Goal: Transaction & Acquisition: Purchase product/service

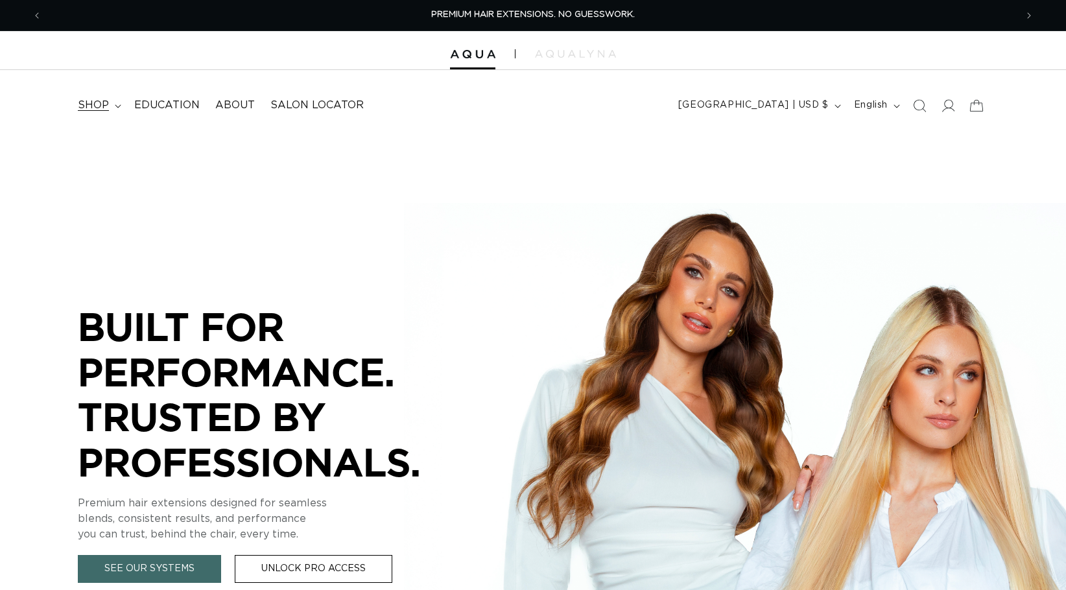
click at [91, 102] on span "shop" at bounding box center [93, 106] width 31 height 14
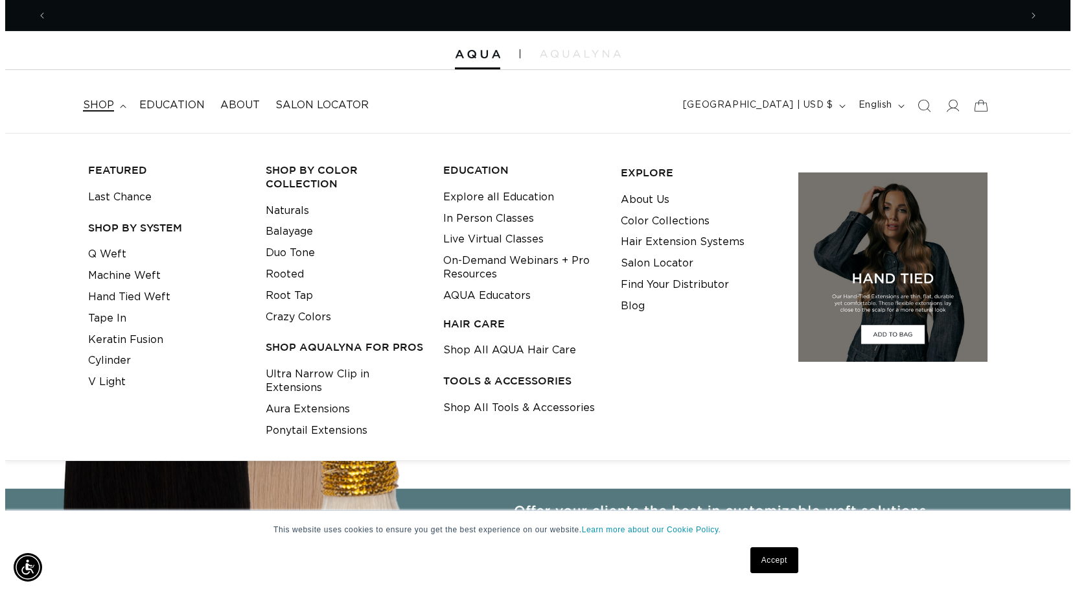
scroll to position [0, 1947]
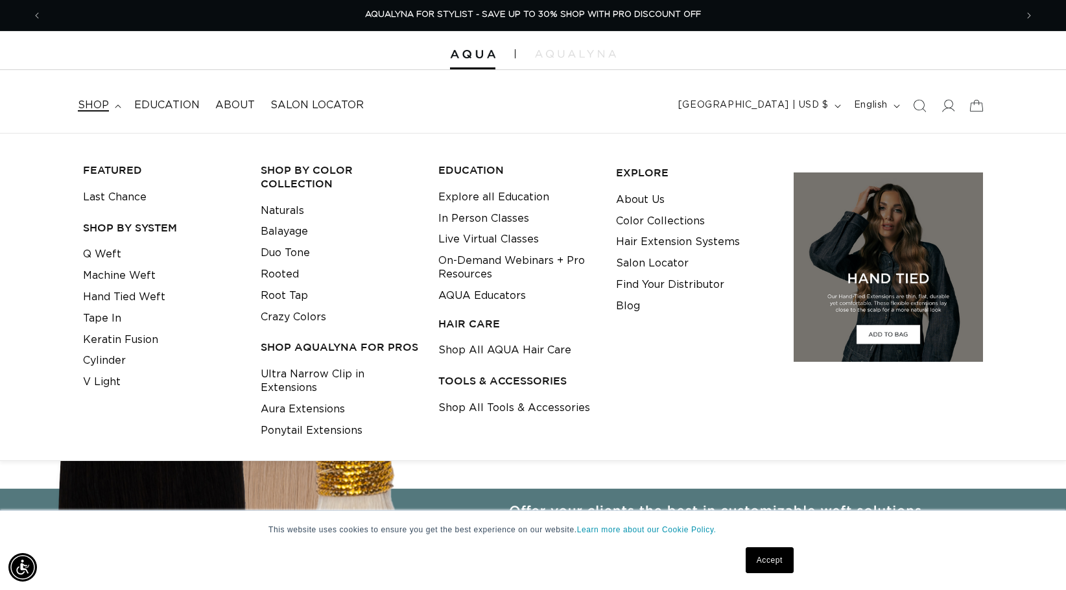
click at [101, 102] on span "shop" at bounding box center [93, 106] width 31 height 14
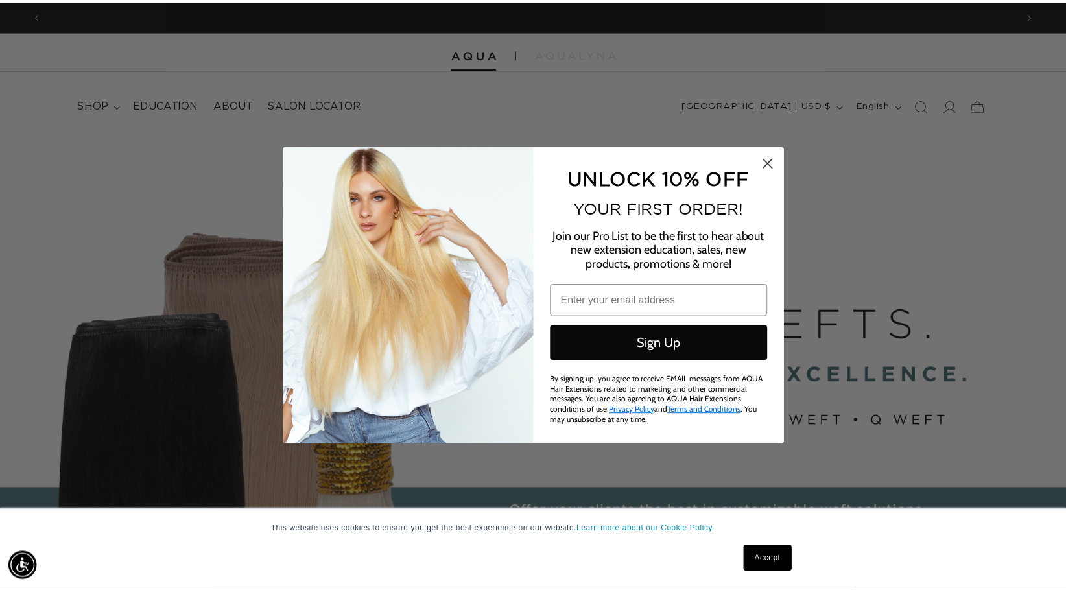
scroll to position [0, 0]
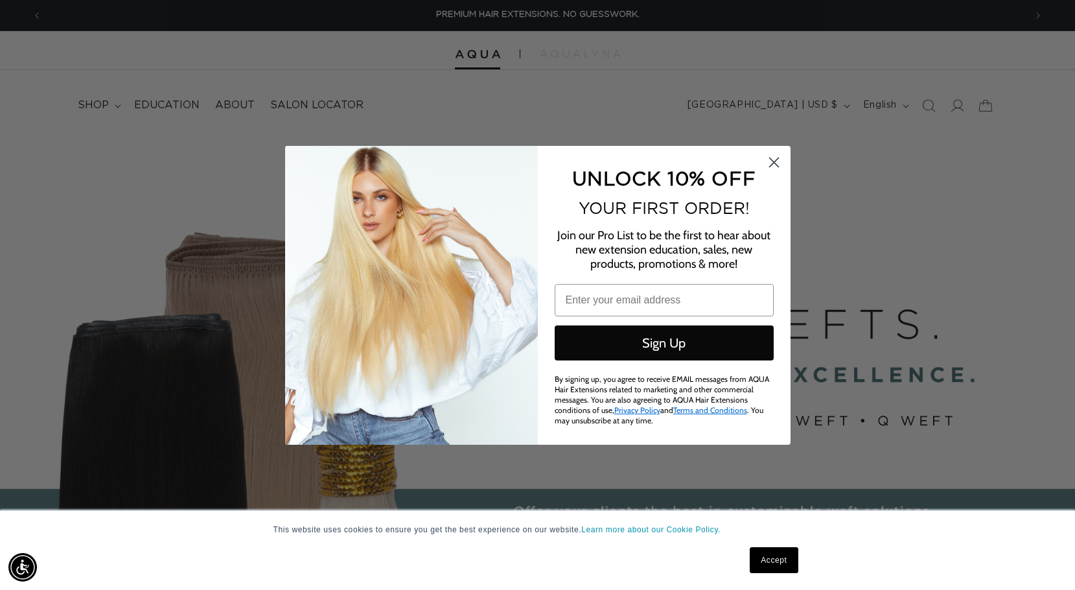
click at [766, 156] on circle "Close dialog" at bounding box center [773, 161] width 21 height 21
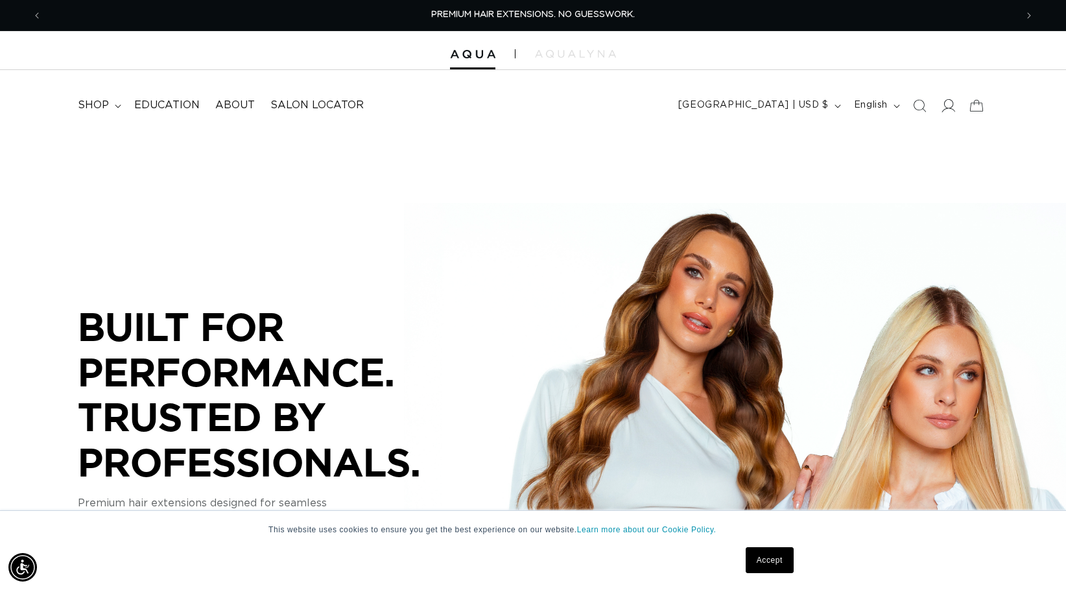
click at [952, 109] on icon at bounding box center [949, 105] width 14 height 13
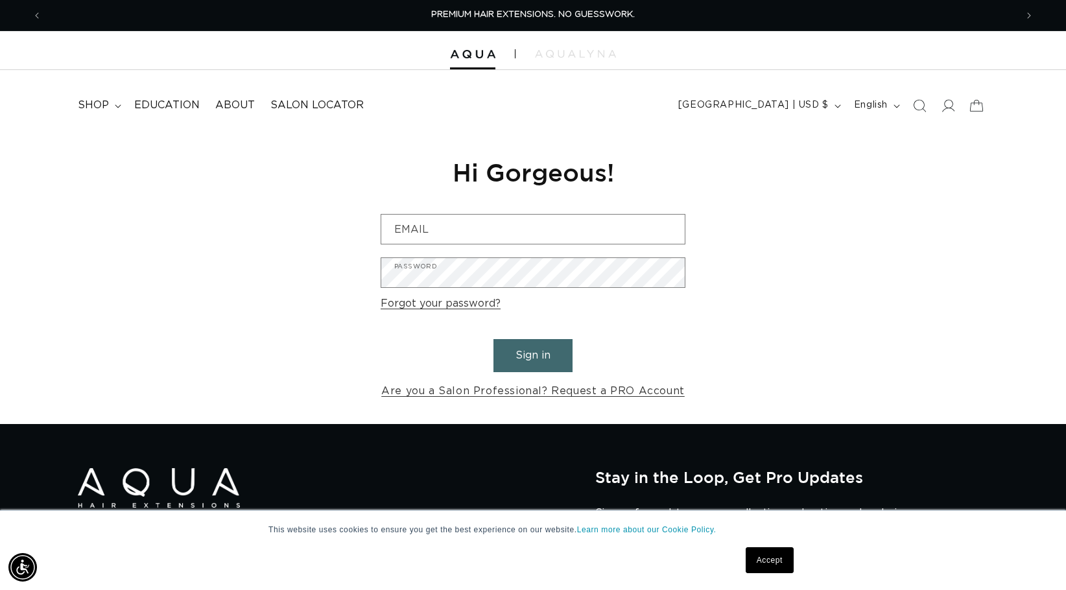
drag, startPoint x: 799, startPoint y: 322, endPoint x: 795, endPoint y: 328, distance: 6.7
click at [799, 322] on div "Reset your password We will send you an email to reset your password Email Subm…" at bounding box center [533, 278] width 1066 height 291
click at [629, 395] on link "Are you a Salon Professional? Request a PRO Account" at bounding box center [532, 391] width 303 height 19
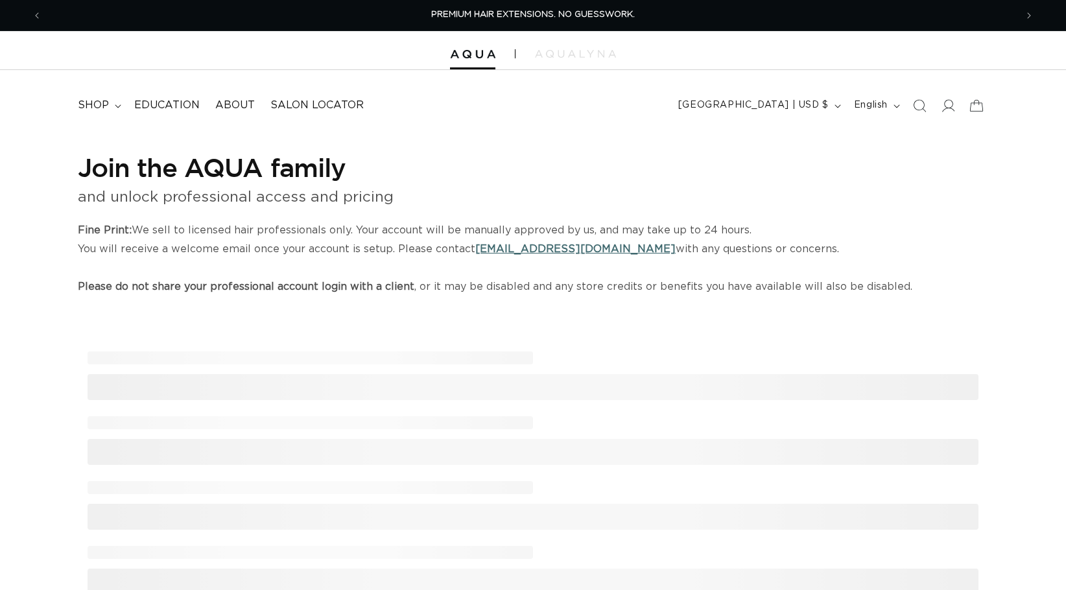
select select "US"
select select "[GEOGRAPHIC_DATA]"
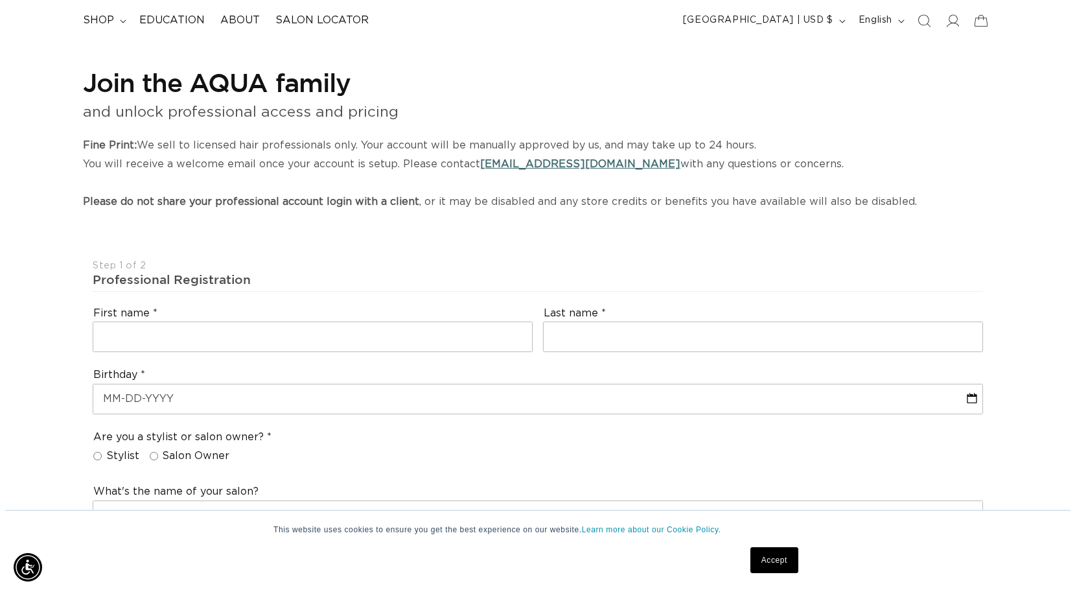
scroll to position [130, 0]
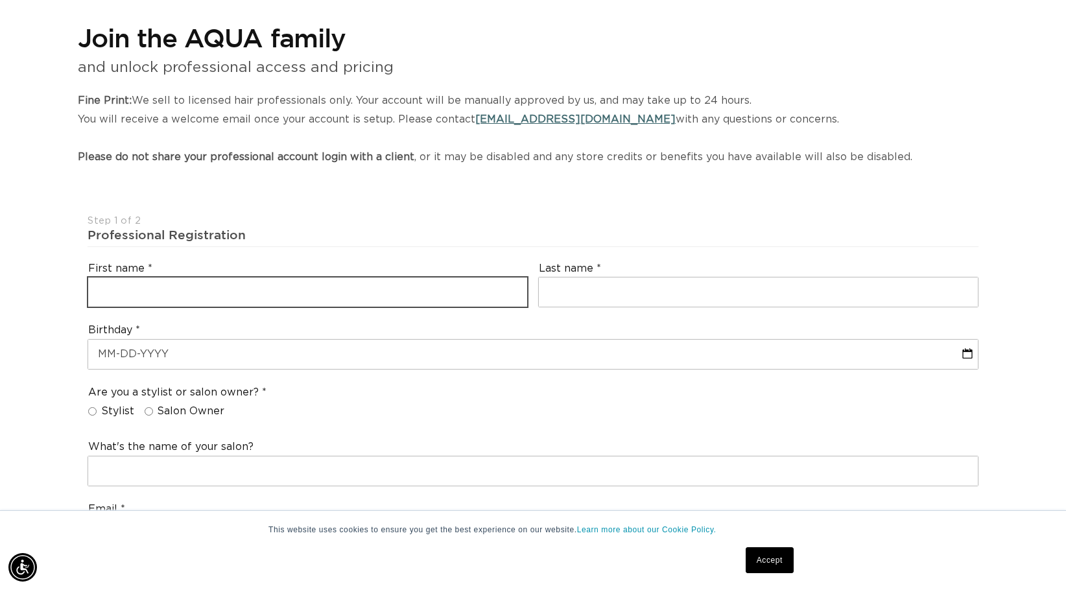
click at [219, 285] on input "text" at bounding box center [307, 291] width 439 height 29
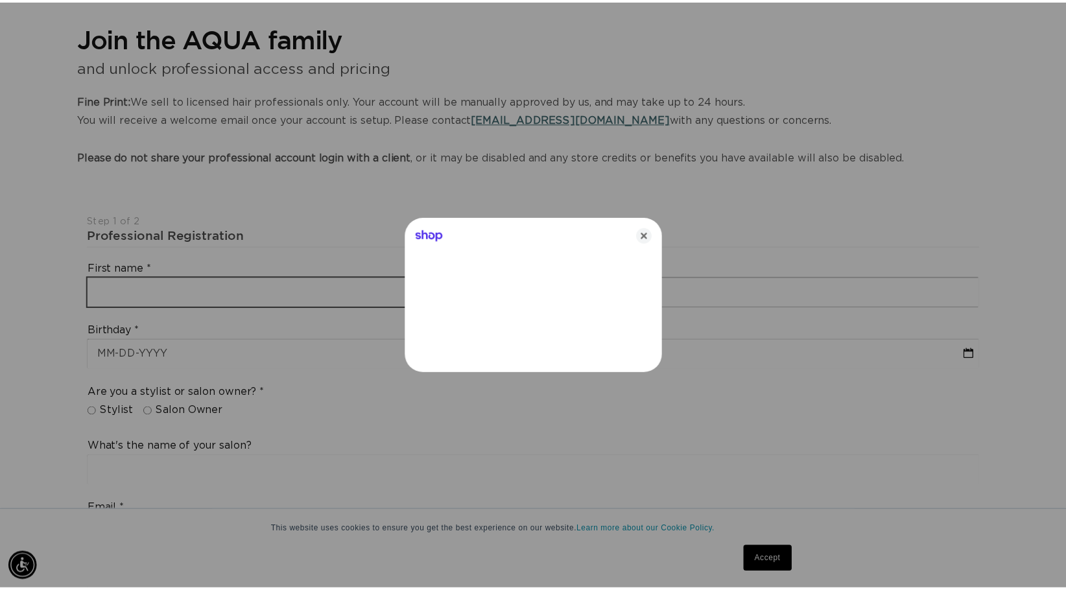
scroll to position [0, 983]
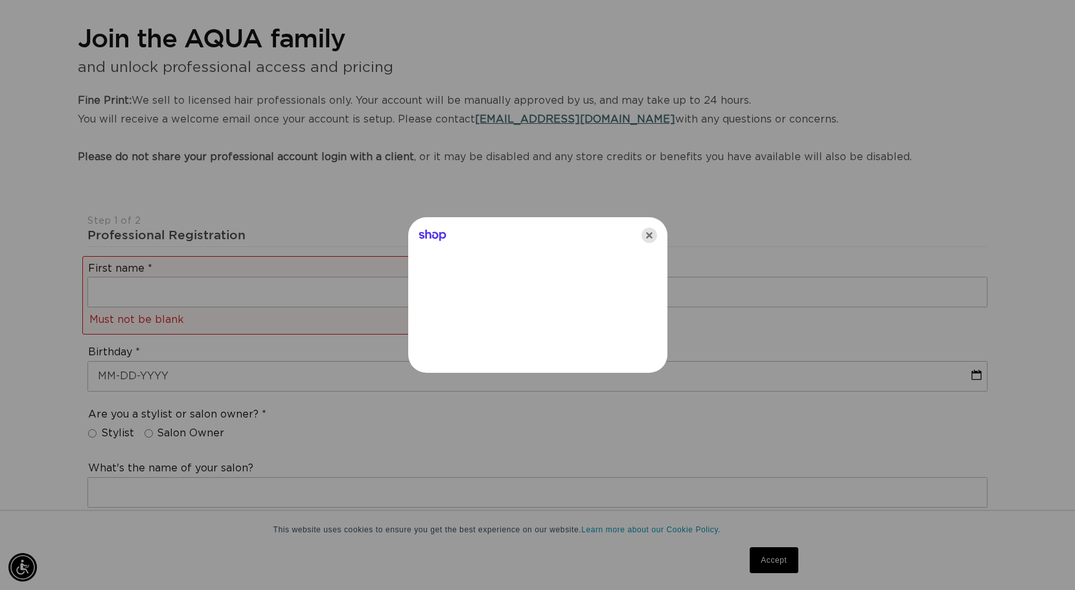
click at [648, 242] on icon "Close" at bounding box center [650, 236] width 16 height 16
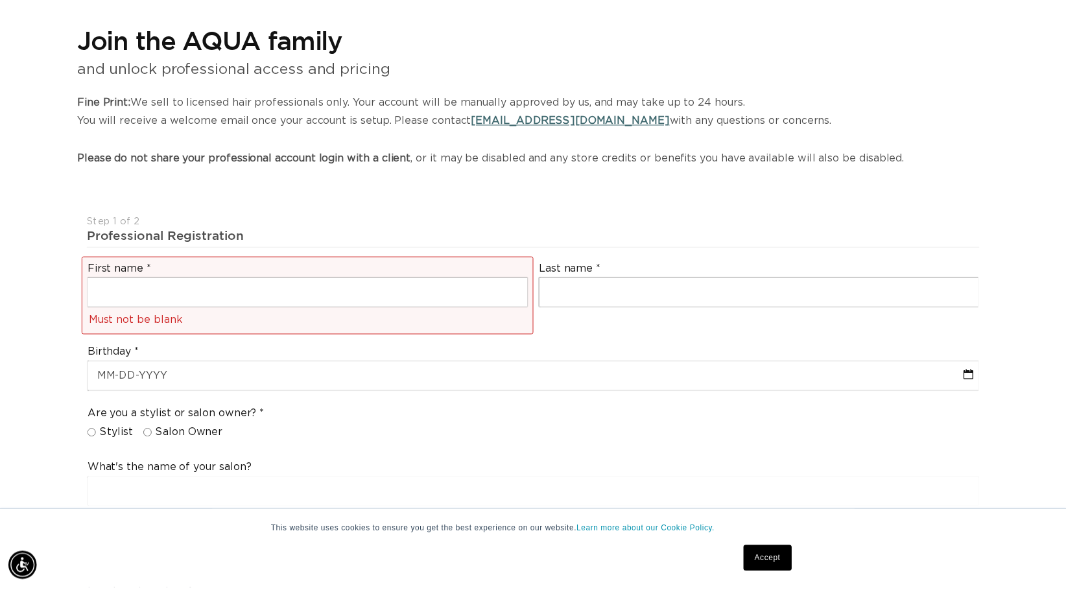
scroll to position [0, 1947]
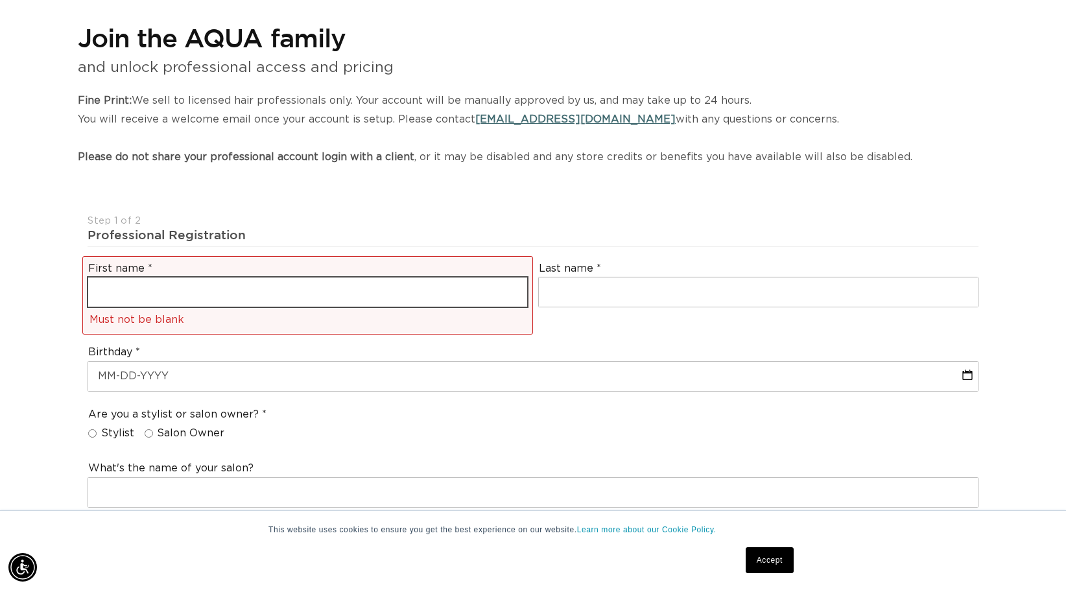
click at [152, 292] on input "text" at bounding box center [307, 291] width 439 height 29
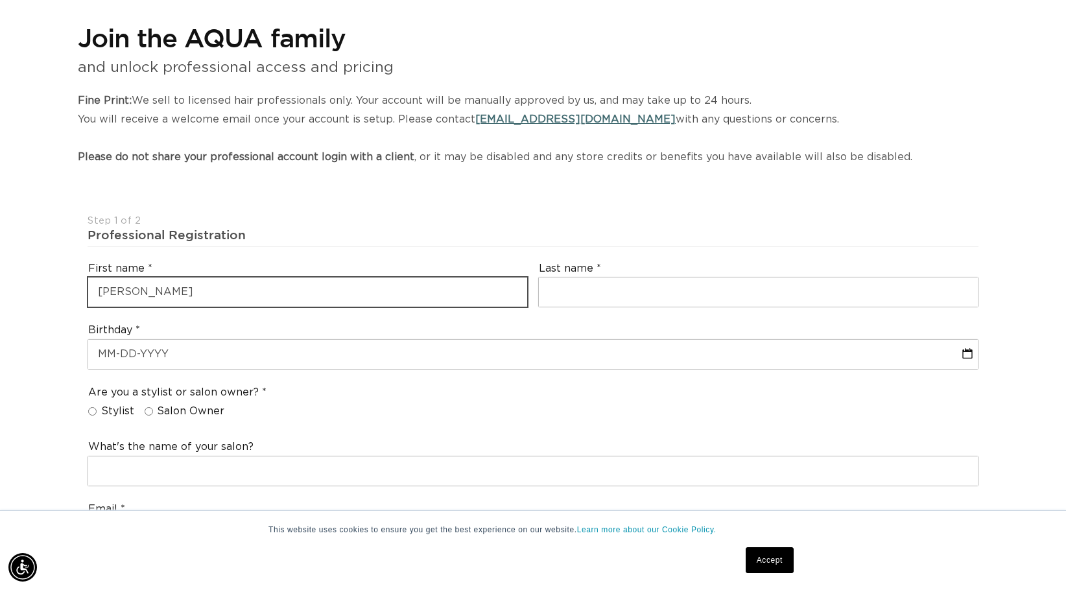
type input "Taylor"
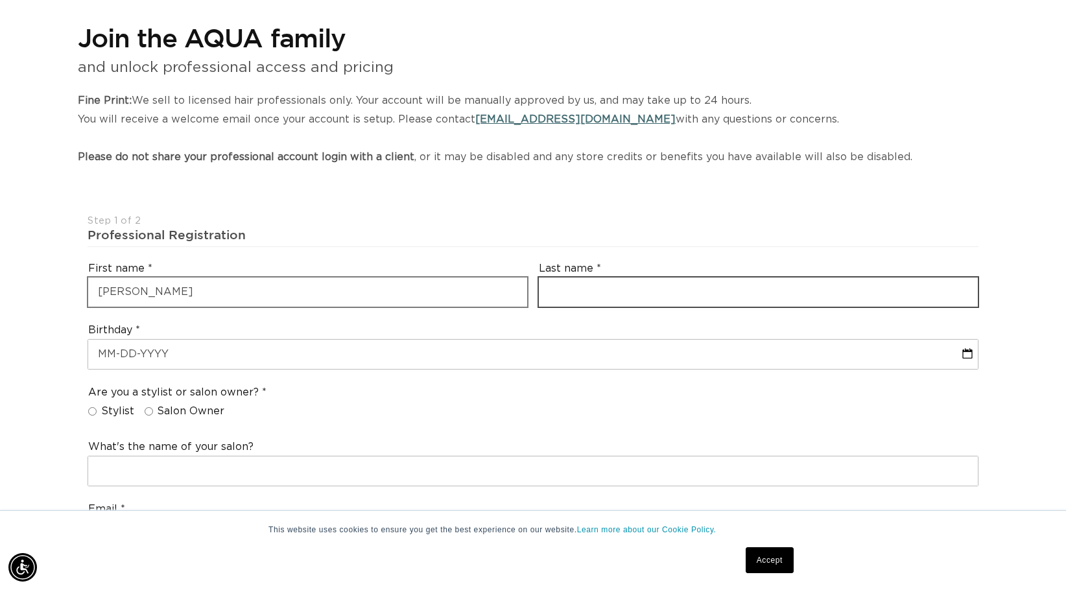
scroll to position [0, 0]
type input "Parks"
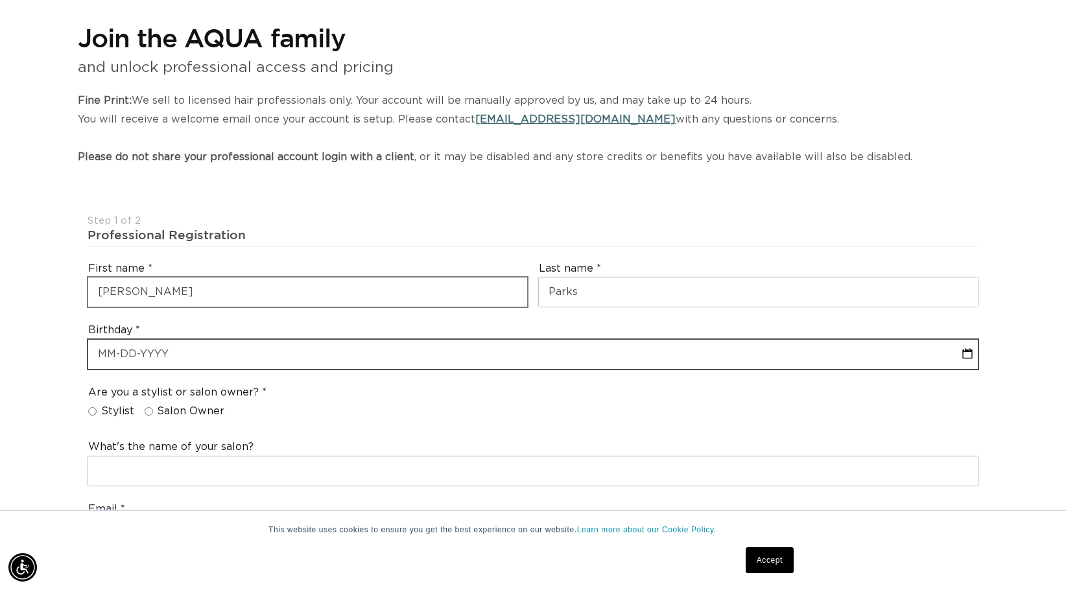
select select "8"
select select "2025"
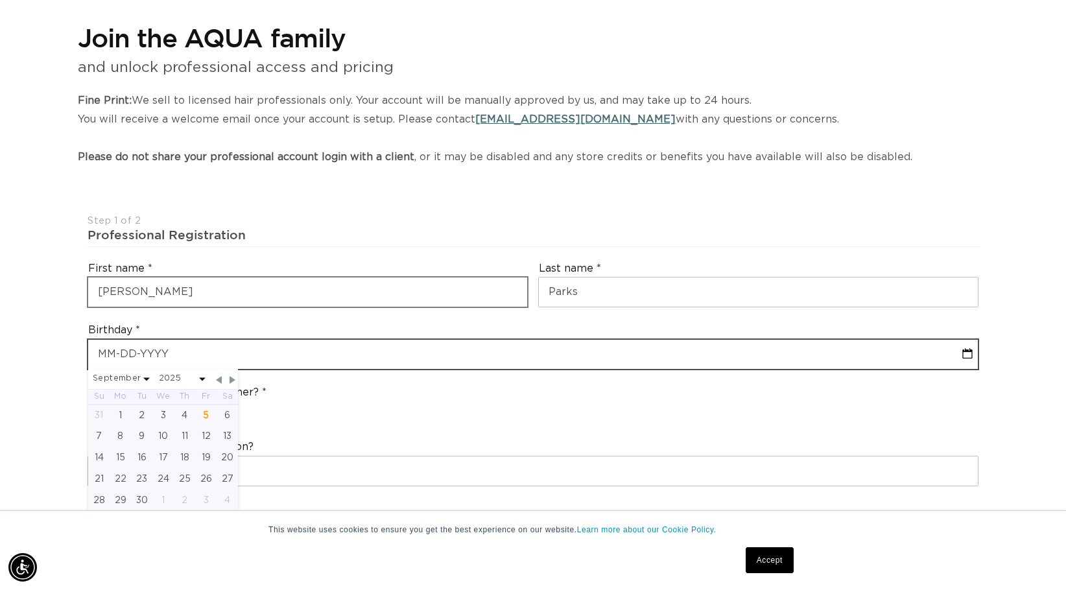
scroll to position [0, 974]
type input "0"
select select "8"
select select "2025"
type input "07"
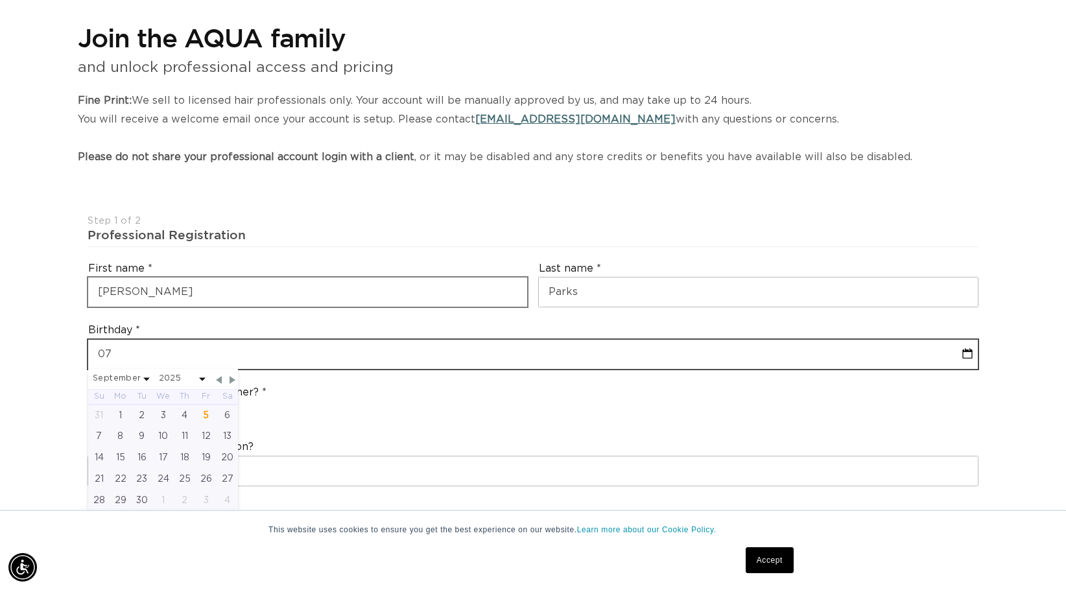
select select "8"
select select "2025"
type input "07-03"
select select "8"
select select "2025"
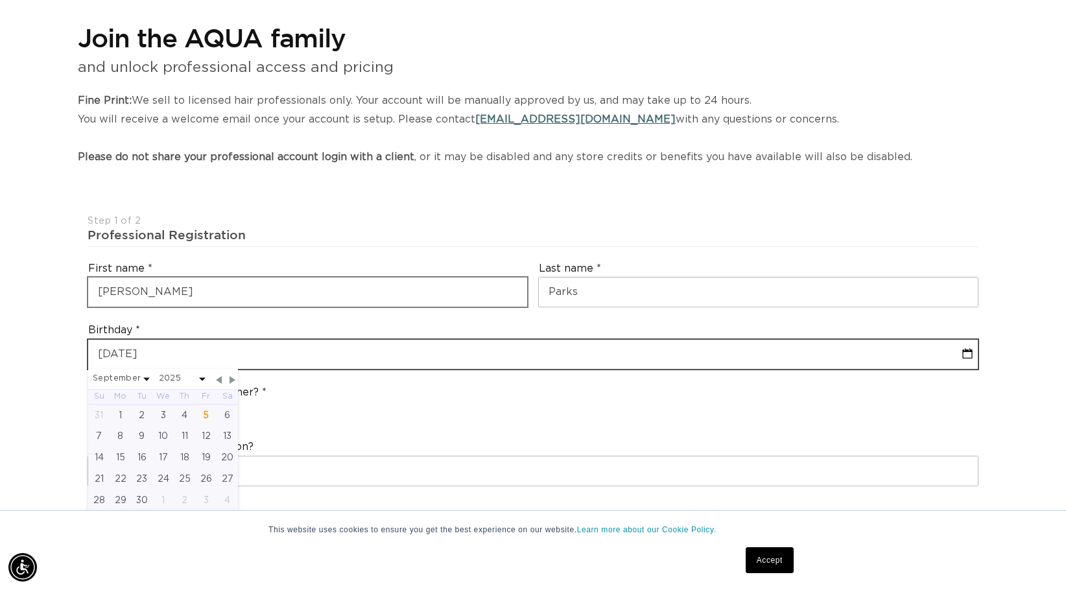
type input "07-03-199"
select select "8"
select select "2025"
type input "07-03-1998"
select select "6"
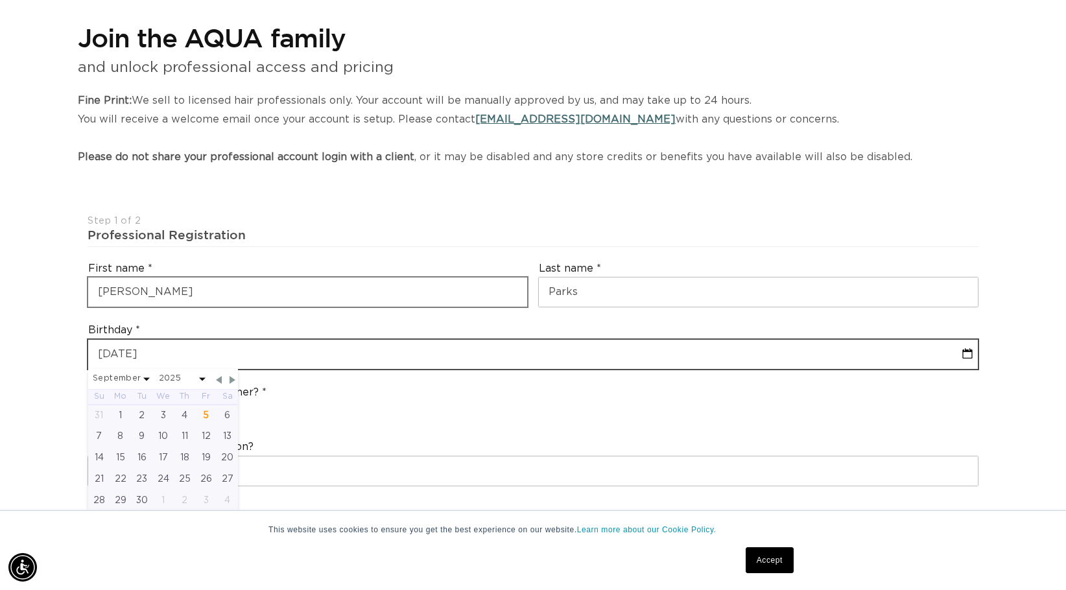
select select "1998"
type input "07-03-1998"
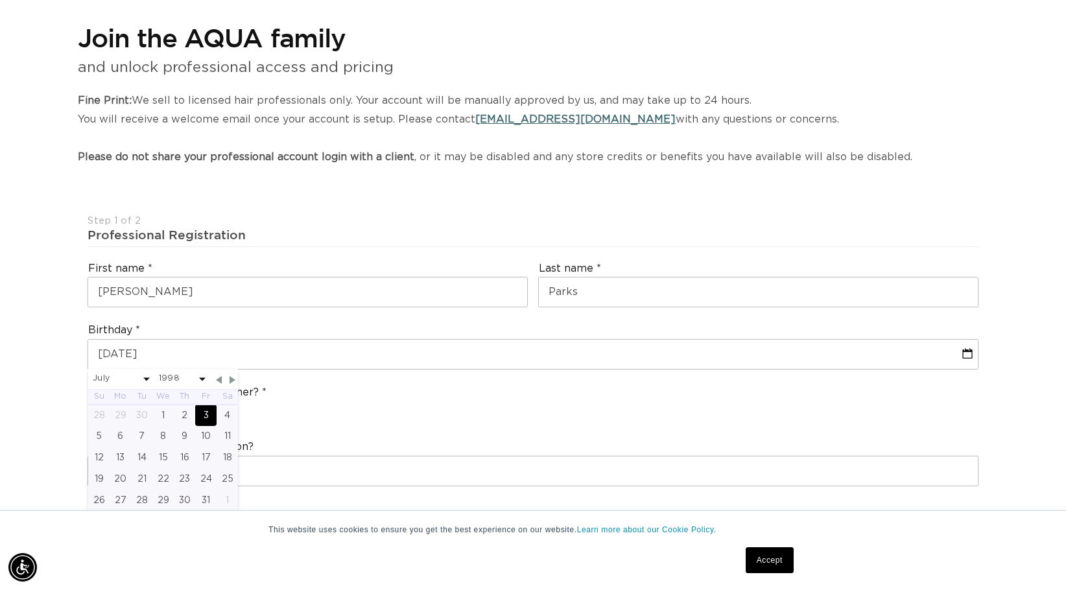
click at [439, 414] on div "Are you a stylist or salon owner? Stylist Salon Owner" at bounding box center [532, 404] width 901 height 49
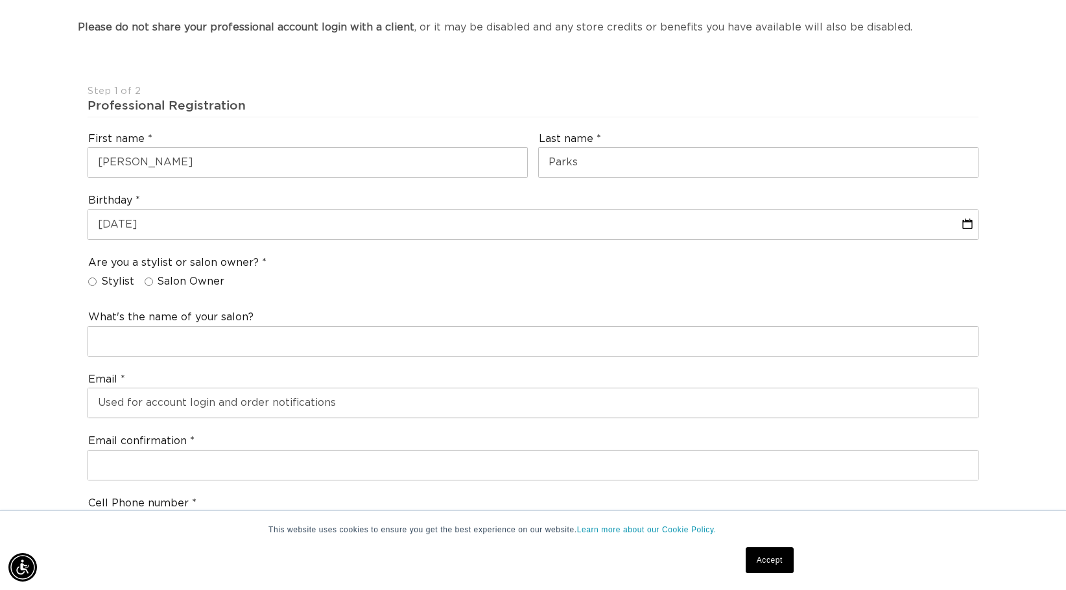
scroll to position [0, 0]
click at [95, 286] on label "Stylist" at bounding box center [111, 282] width 46 height 14
click at [95, 286] on input "Stylist" at bounding box center [92, 281] width 8 height 8
radio input "true"
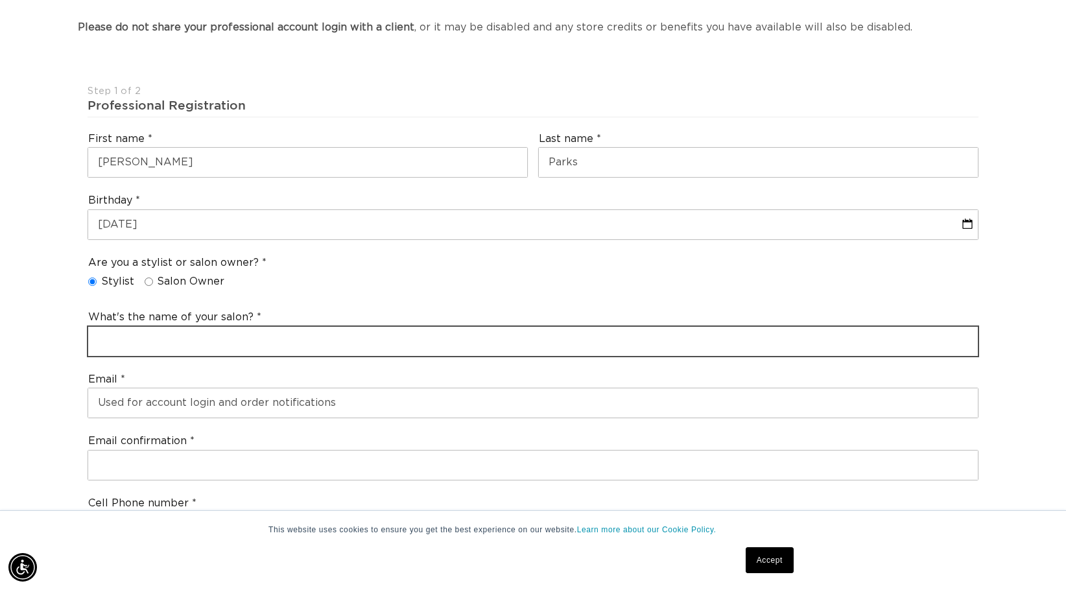
click at [204, 344] on input "text" at bounding box center [532, 341] width 889 height 29
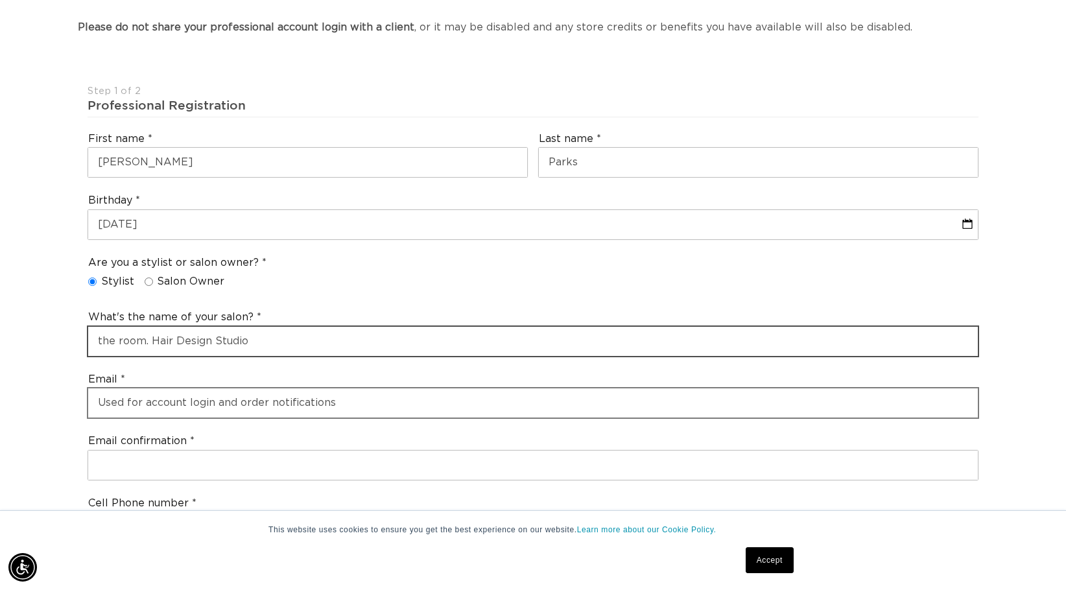
scroll to position [0, 974]
type input "the room. Hair Design Studio"
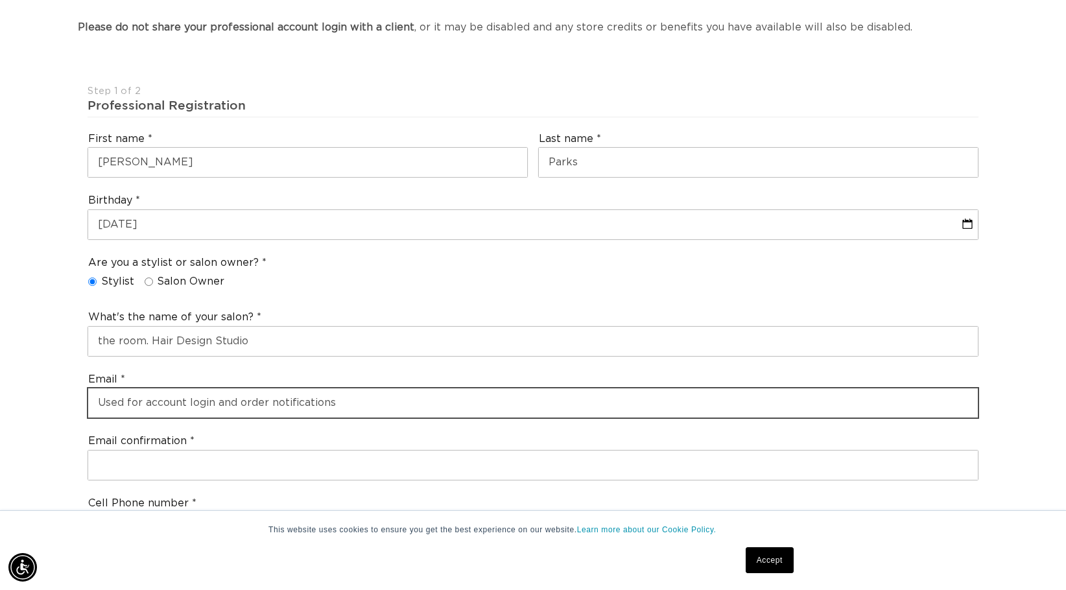
click at [367, 396] on input "email" at bounding box center [532, 402] width 889 height 29
type input "parks01tm@gmail.com"
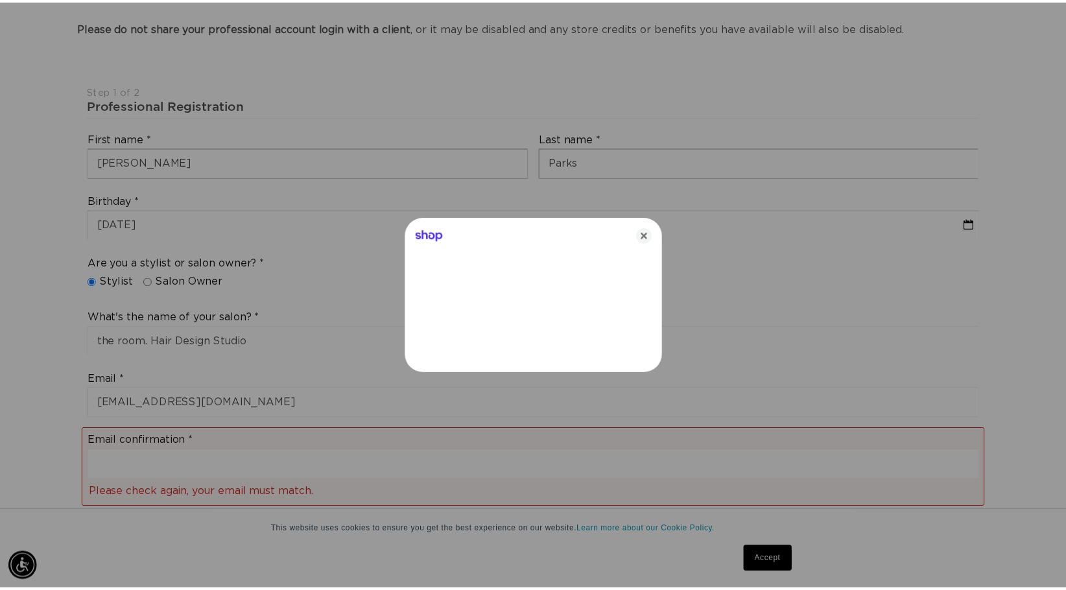
scroll to position [0, 0]
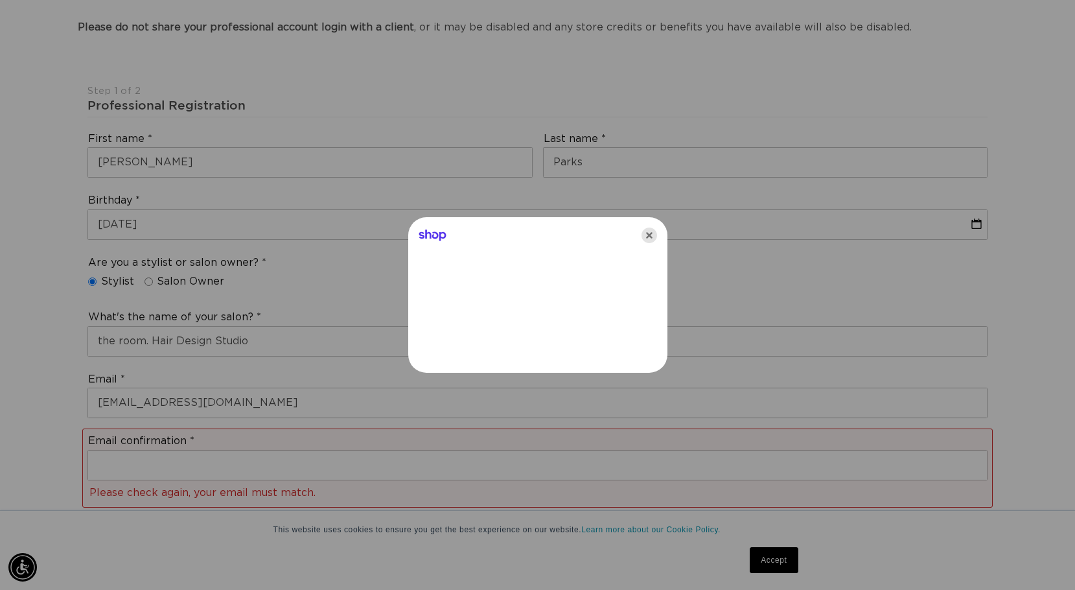
click at [649, 231] on icon "Close" at bounding box center [650, 236] width 16 height 16
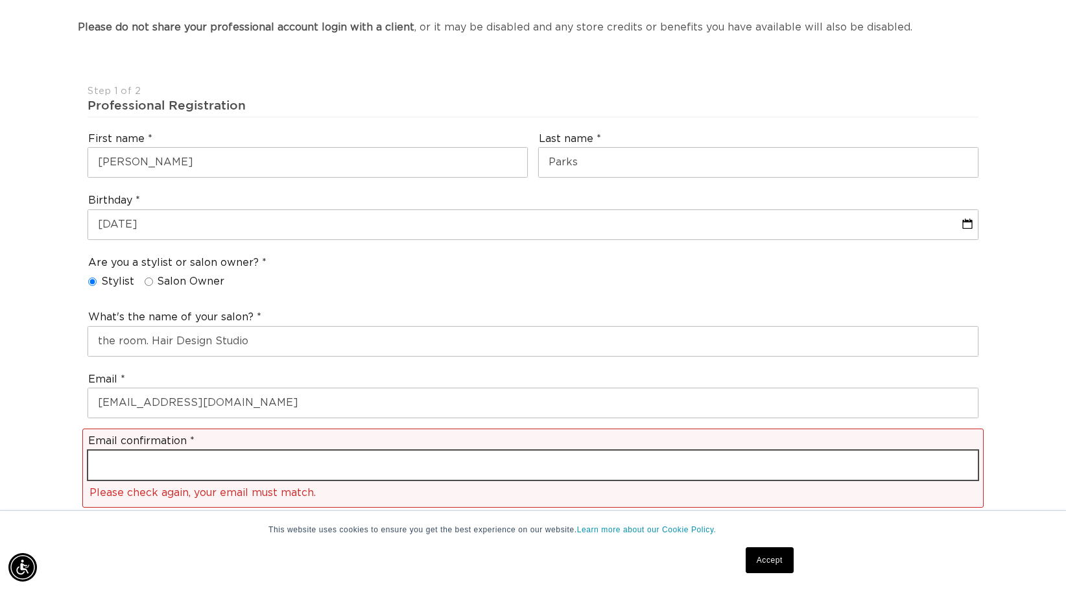
click at [287, 463] on input "email" at bounding box center [532, 464] width 889 height 29
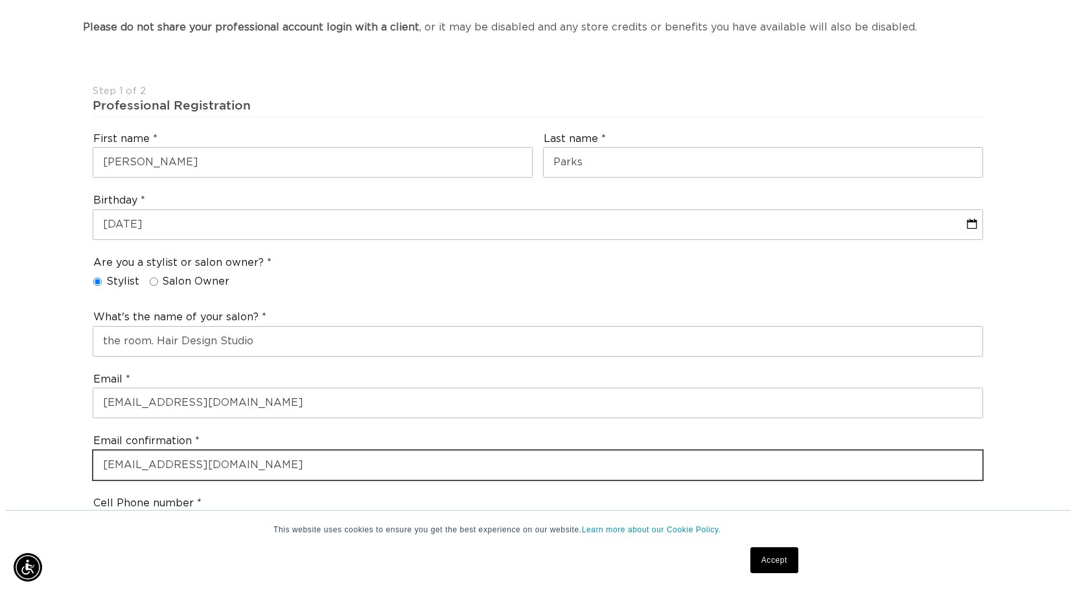
scroll to position [0, 1967]
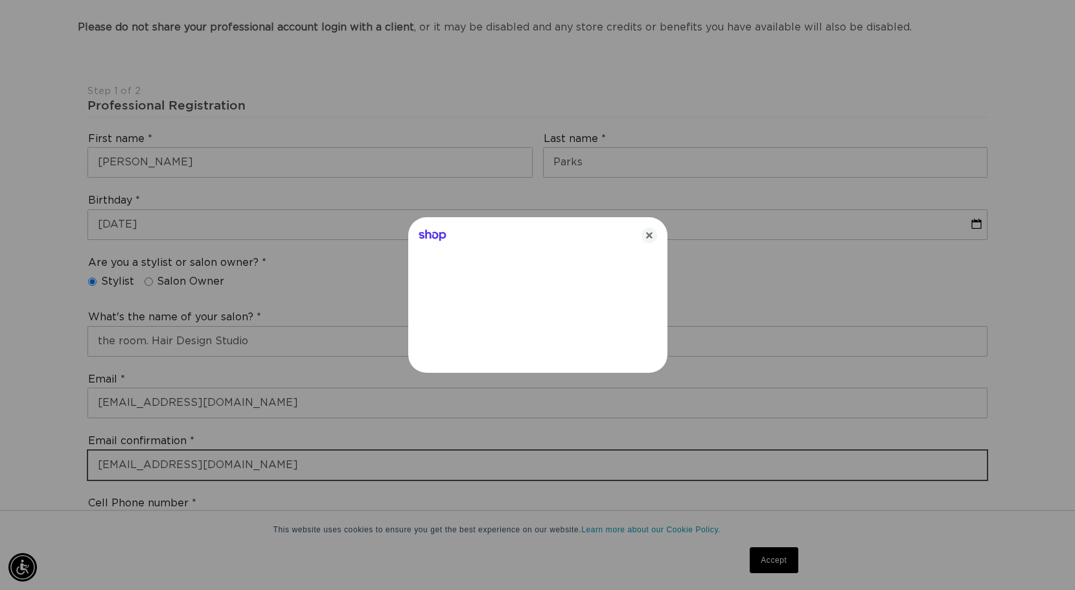
type input "parks01tm@gmail.com"
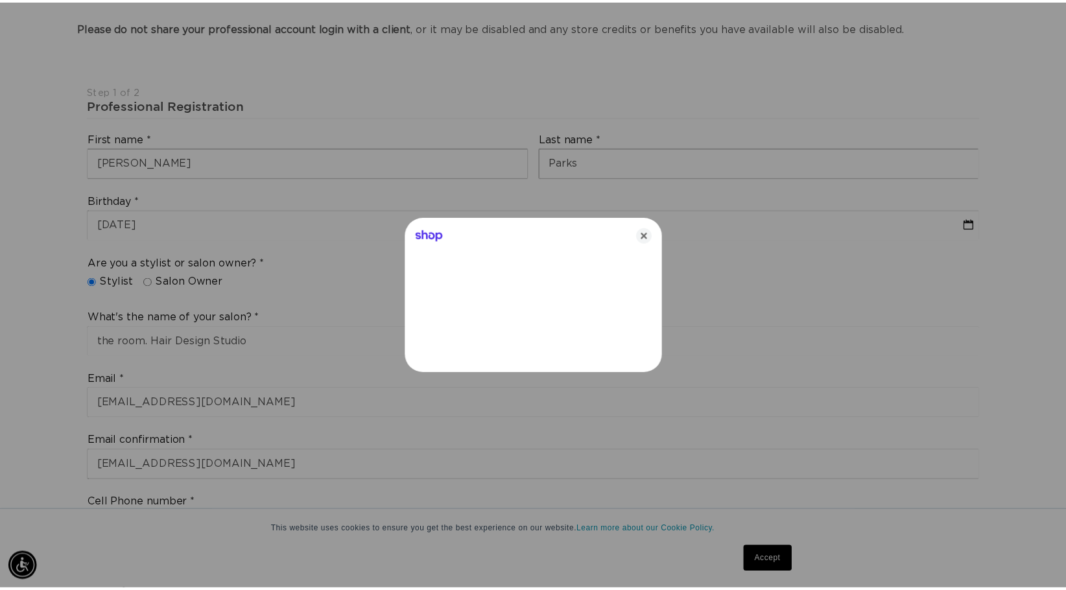
scroll to position [0, 0]
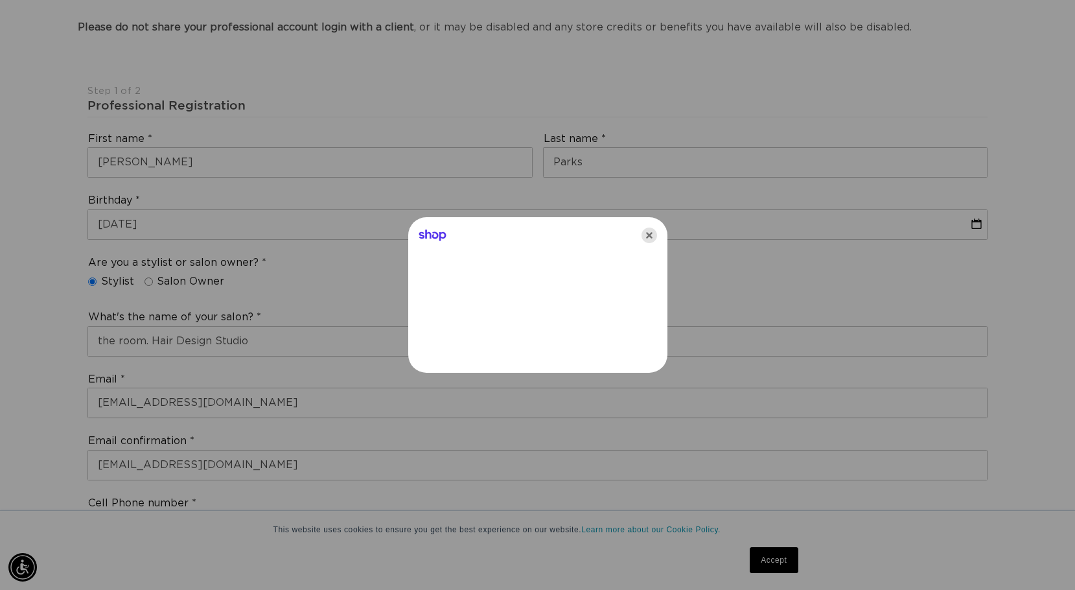
click at [644, 233] on icon "Close" at bounding box center [650, 236] width 16 height 16
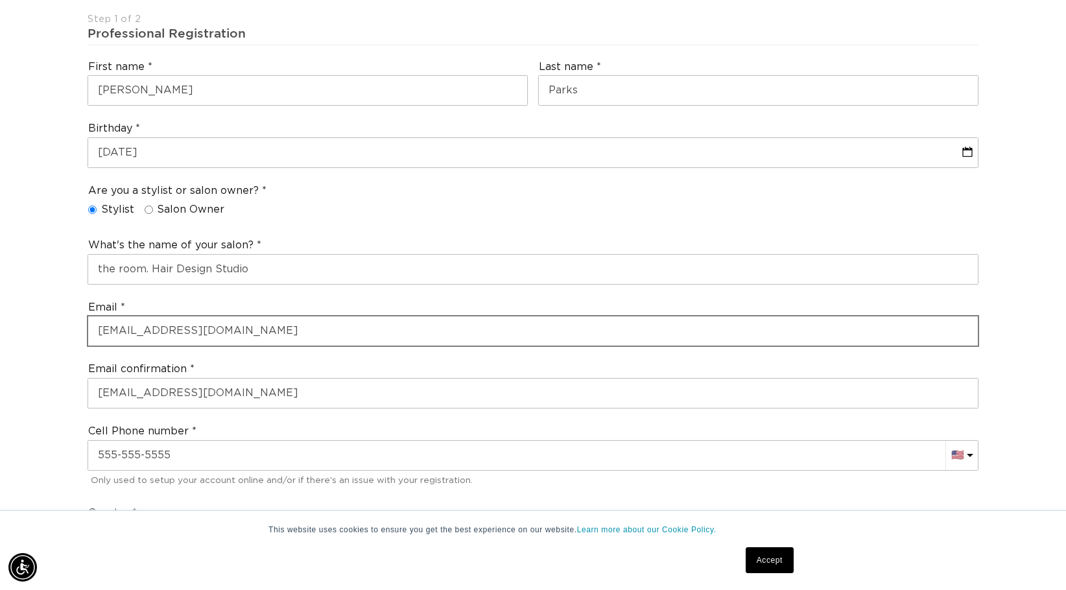
scroll to position [519, 0]
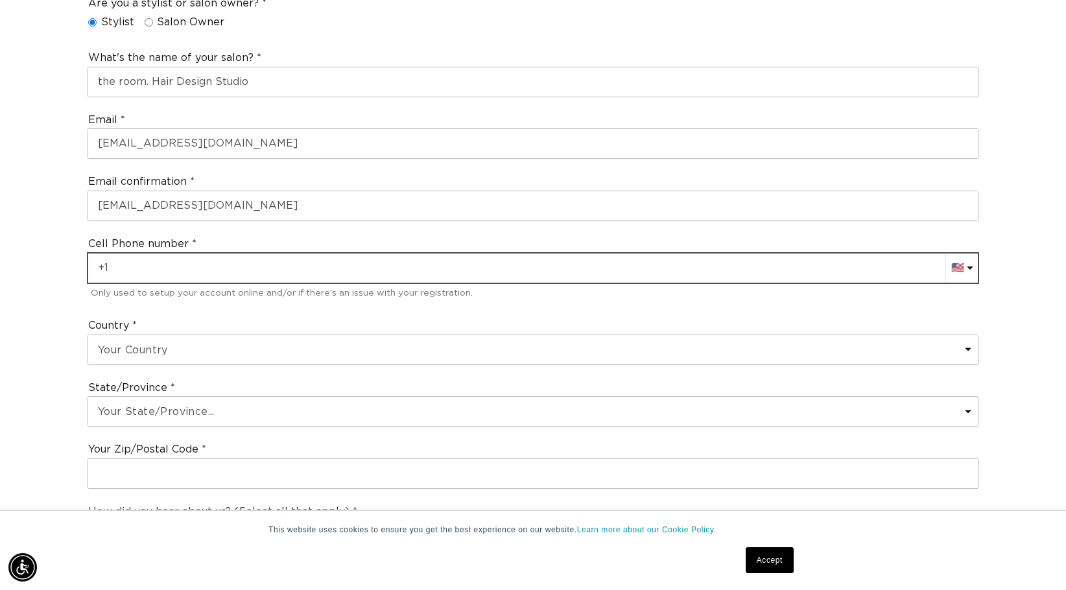
click at [246, 279] on input "+1" at bounding box center [532, 267] width 889 height 29
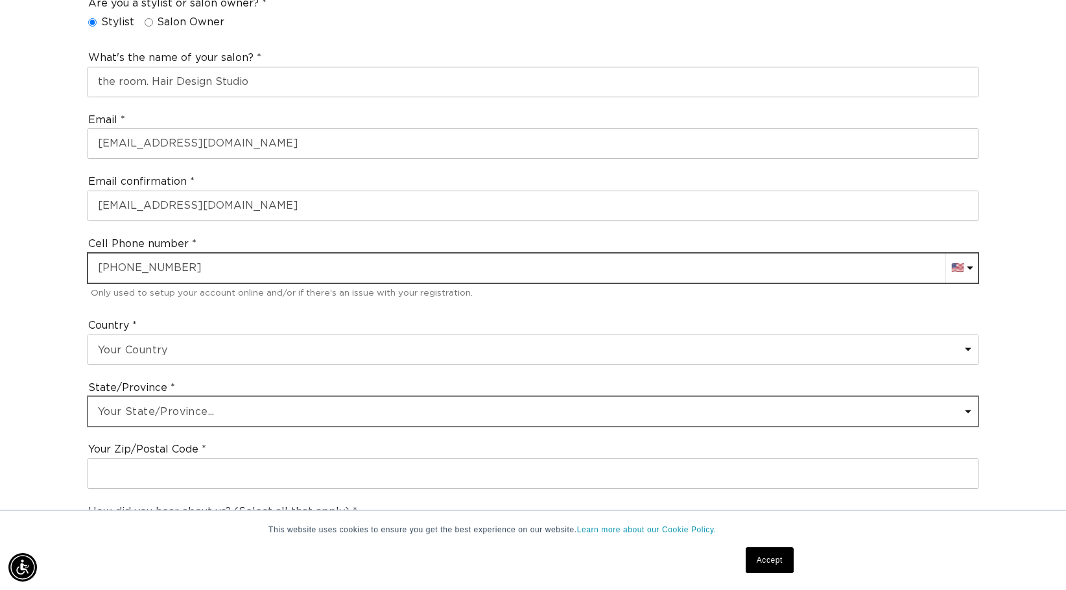
scroll to position [0, 974]
type input "+1 573 450 7303"
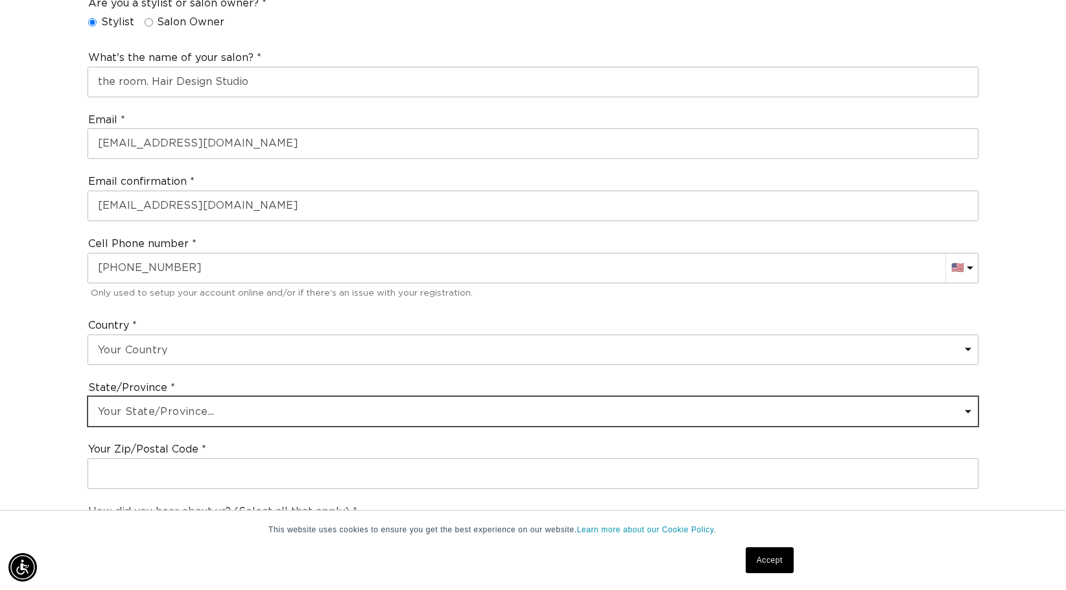
click at [225, 412] on select "Your State/Province... Alabama Alaska American Samoa Arizona Arkansas Californi…" at bounding box center [532, 411] width 889 height 29
select select "Missouri"
click at [88, 397] on select "Your State/Province... Alabama Alaska American Samoa Arizona Arkansas Californi…" at bounding box center [532, 411] width 889 height 29
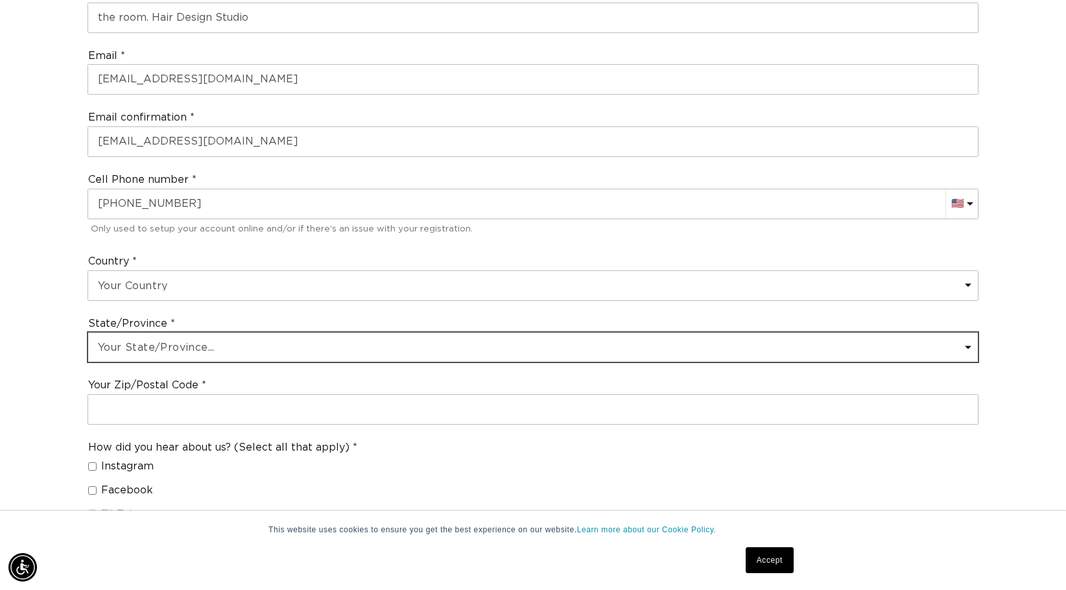
scroll to position [583, 0]
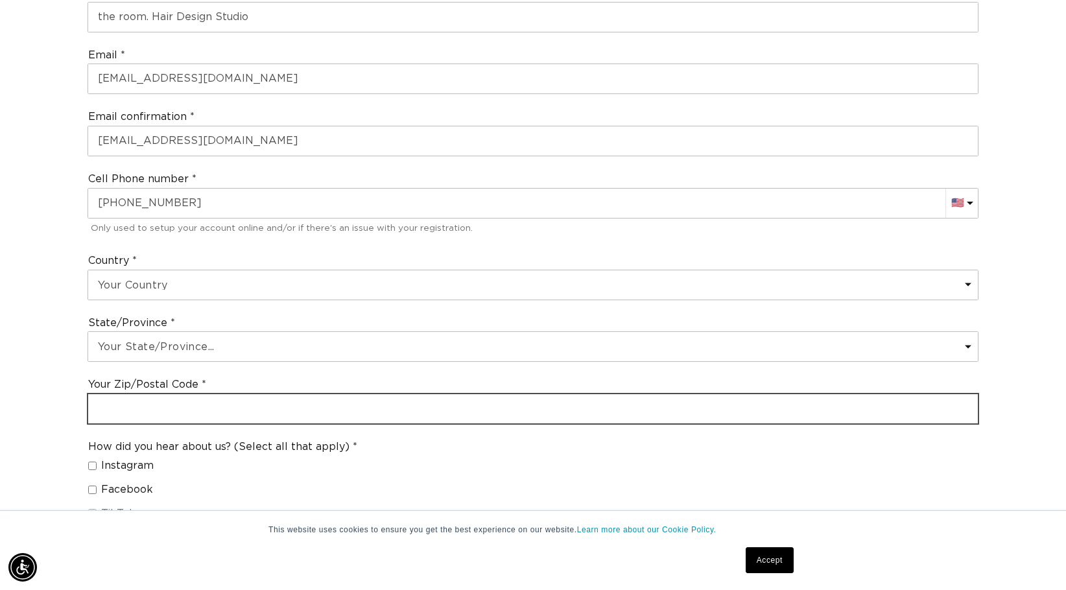
click at [227, 415] on input "text" at bounding box center [532, 408] width 889 height 29
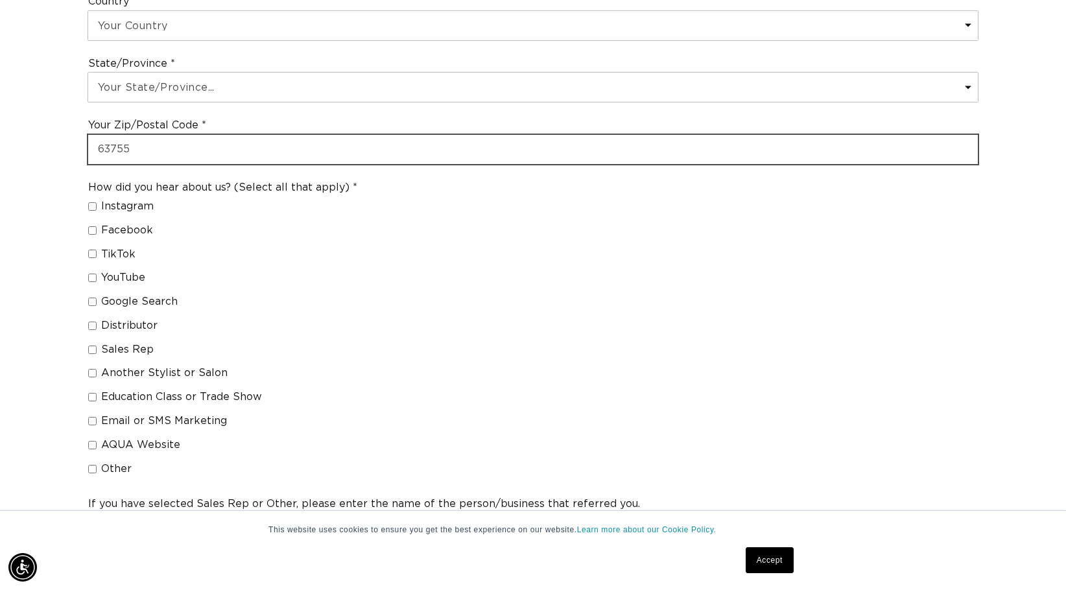
scroll to position [0, 974]
type input "63755"
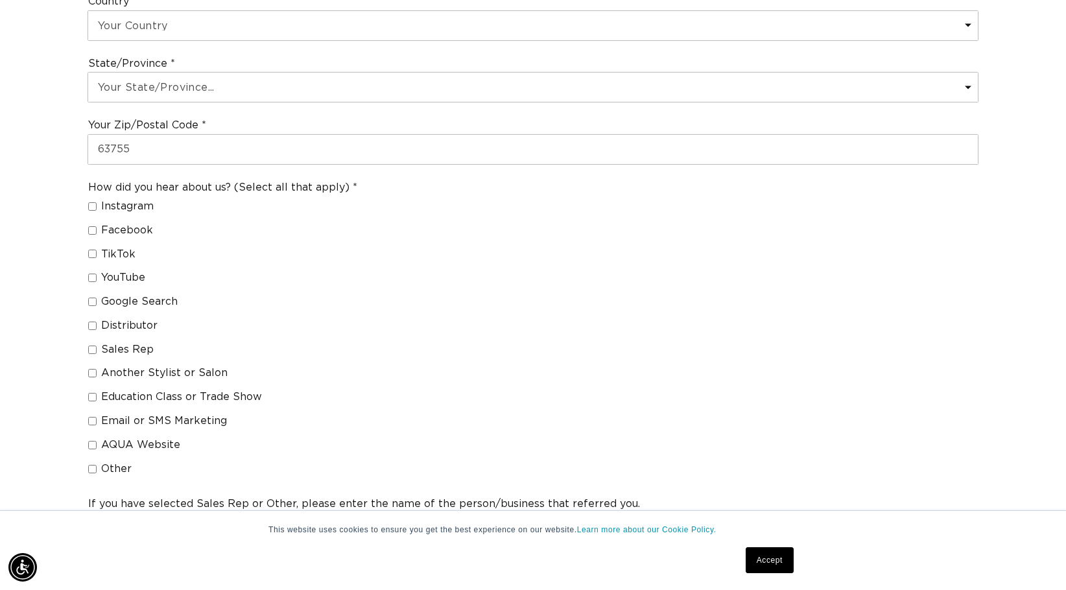
click at [113, 474] on span "Other" at bounding box center [116, 469] width 30 height 14
click at [97, 473] on input "Other" at bounding box center [92, 469] width 8 height 8
checkbox input "true"
click at [186, 371] on span "Another Stylist or Salon" at bounding box center [164, 373] width 126 height 14
click at [97, 371] on input "Another Stylist or Salon" at bounding box center [92, 373] width 8 height 8
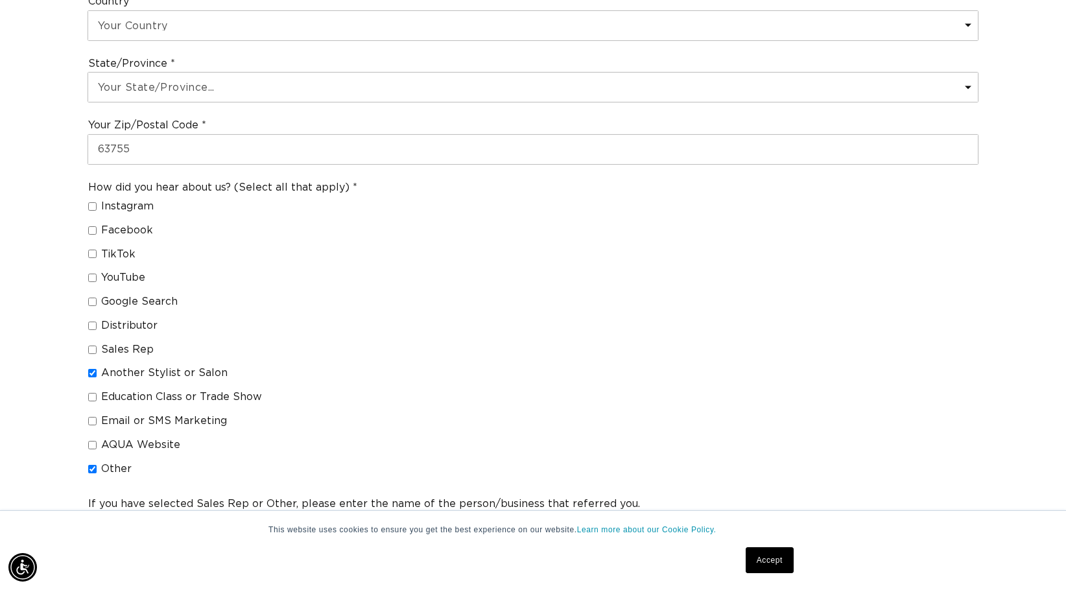
checkbox input "true"
click at [99, 469] on label "Other" at bounding box center [217, 469] width 259 height 14
click at [97, 469] on input "Other" at bounding box center [92, 469] width 8 height 8
checkbox input "false"
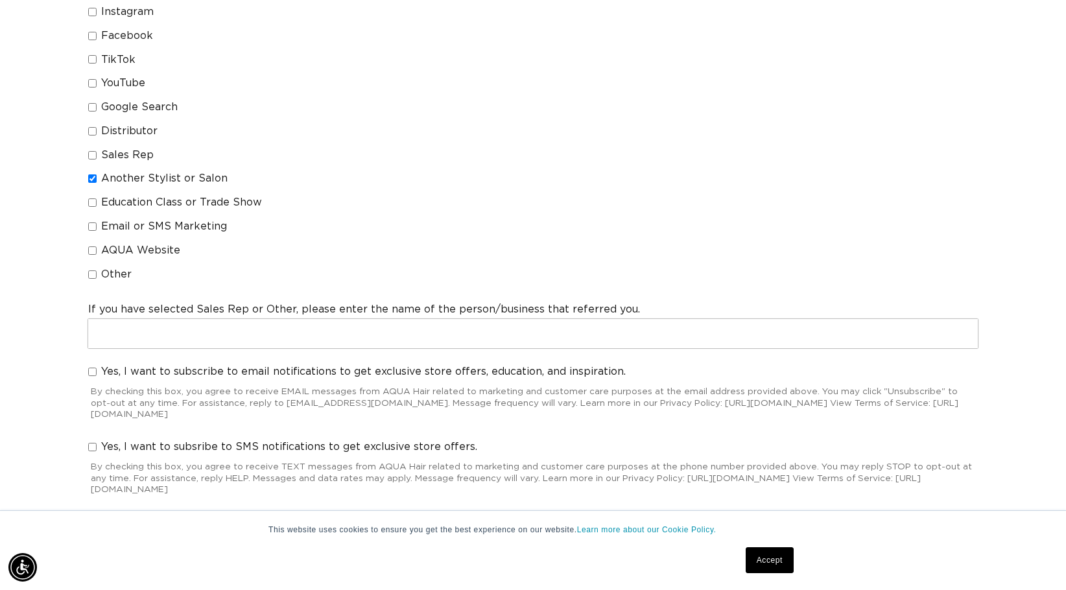
scroll to position [0, 974]
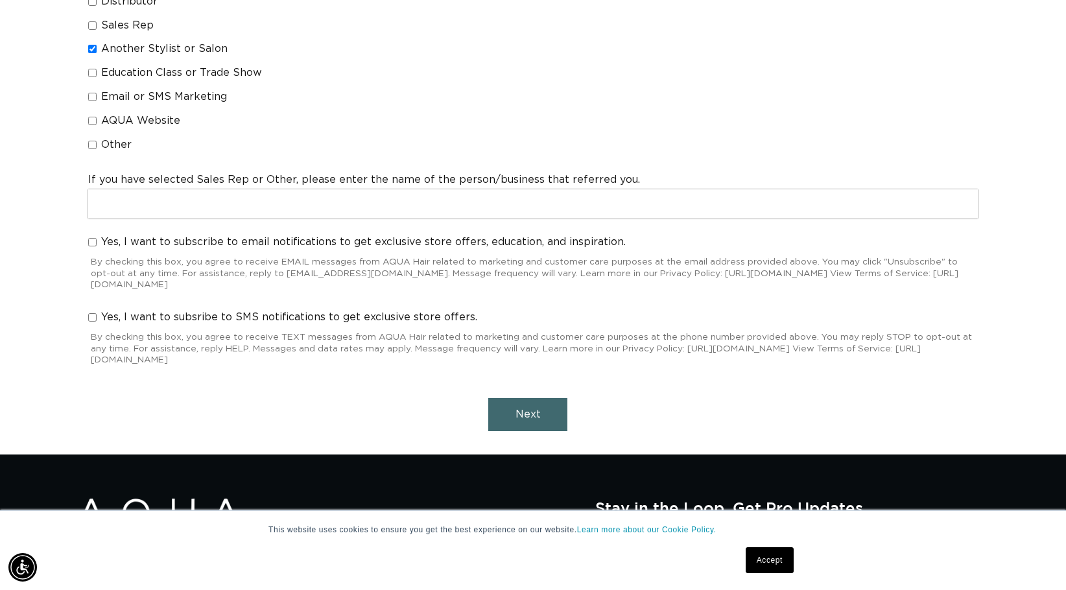
click at [538, 418] on span "Next" at bounding box center [527, 414] width 25 height 10
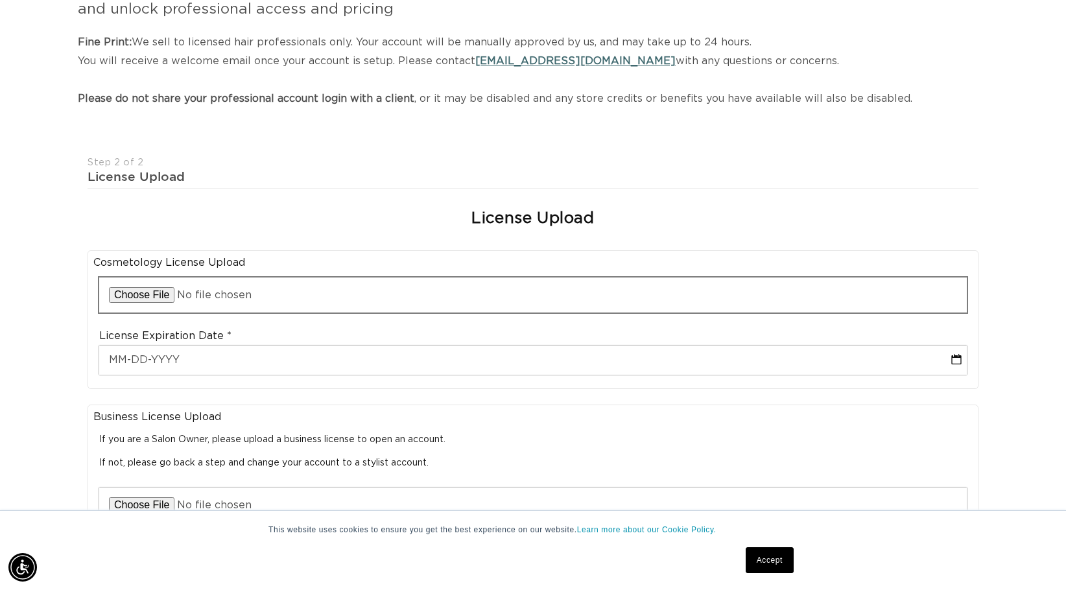
scroll to position [0, 1947]
click at [288, 298] on input "file" at bounding box center [532, 294] width 867 height 35
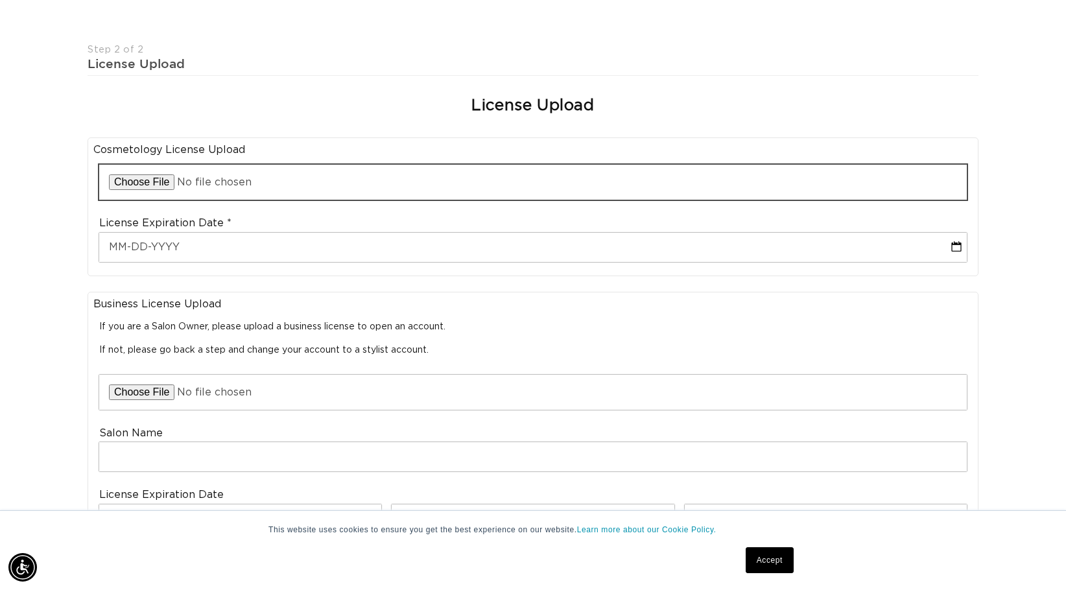
scroll to position [0, 0]
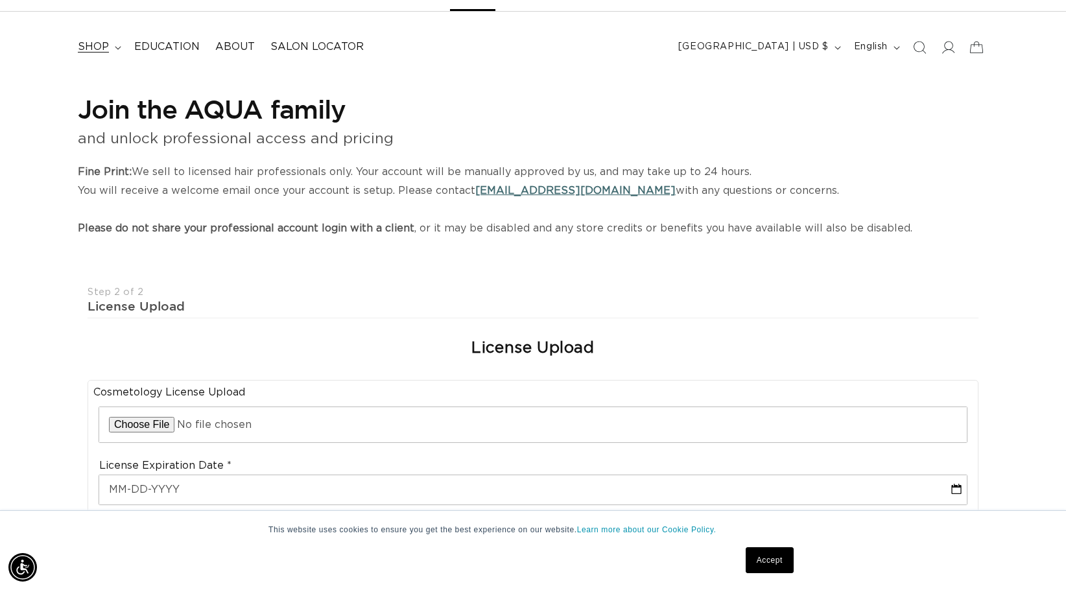
click at [88, 51] on span "shop" at bounding box center [93, 47] width 31 height 14
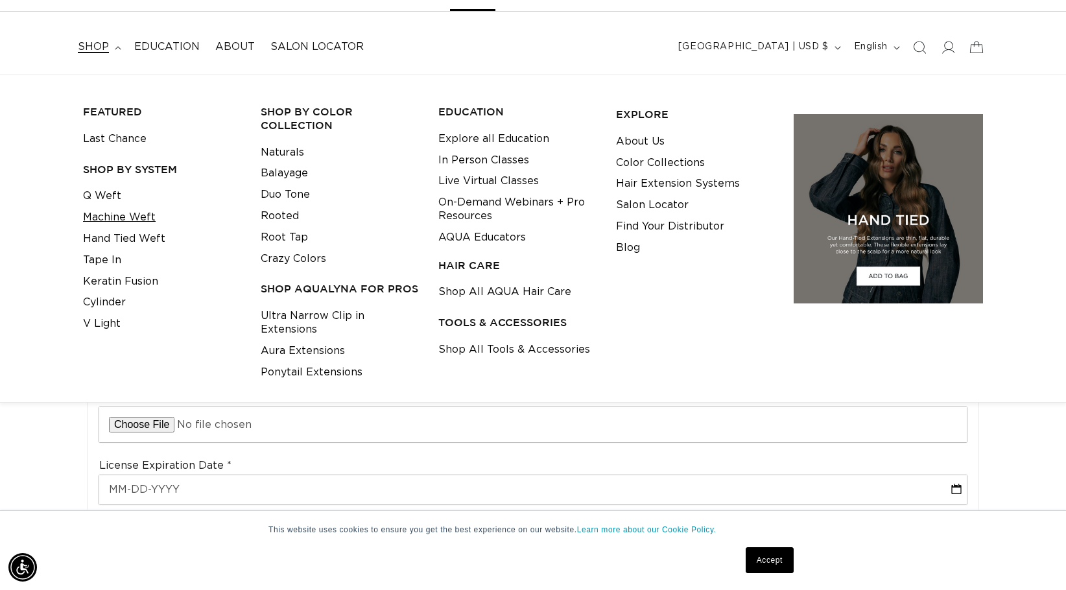
click at [139, 212] on link "Machine Weft" at bounding box center [119, 217] width 73 height 21
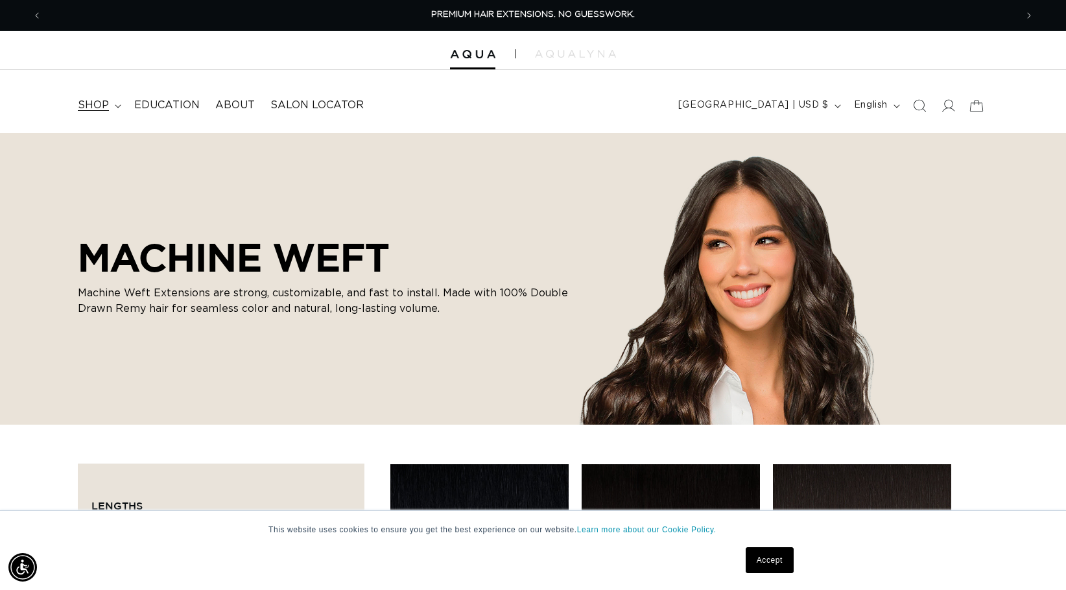
click at [112, 115] on summary "shop" at bounding box center [98, 105] width 56 height 29
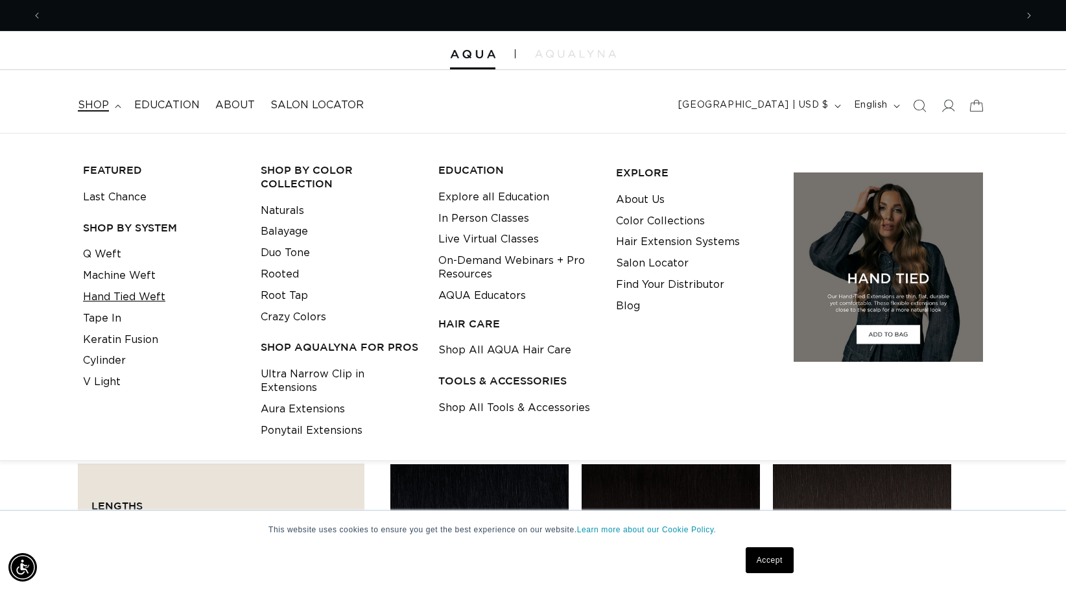
scroll to position [0, 974]
click at [143, 288] on link "Hand Tied Weft" at bounding box center [124, 297] width 82 height 21
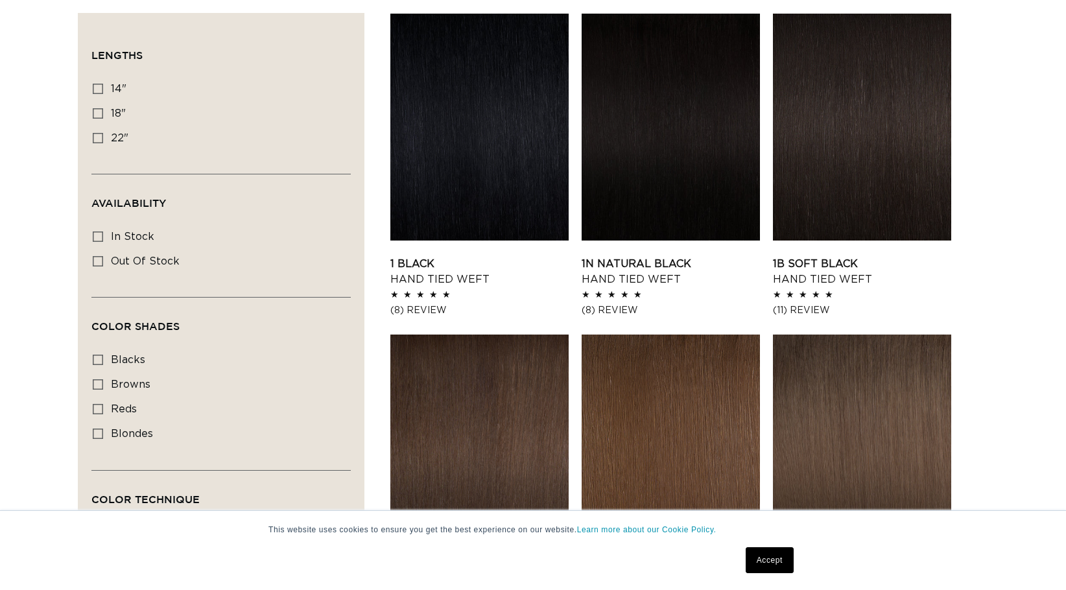
scroll to position [519, 0]
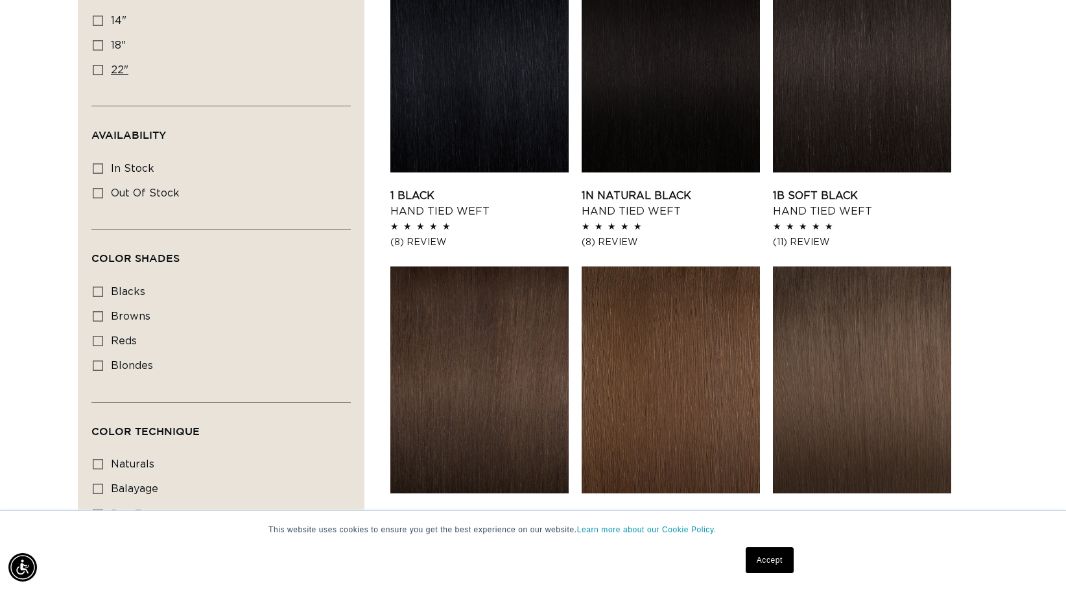
click at [117, 73] on span "22"" at bounding box center [120, 70] width 18 height 10
click at [103, 73] on input "22" 22" (30 products)" at bounding box center [98, 70] width 10 height 10
checkbox input "true"
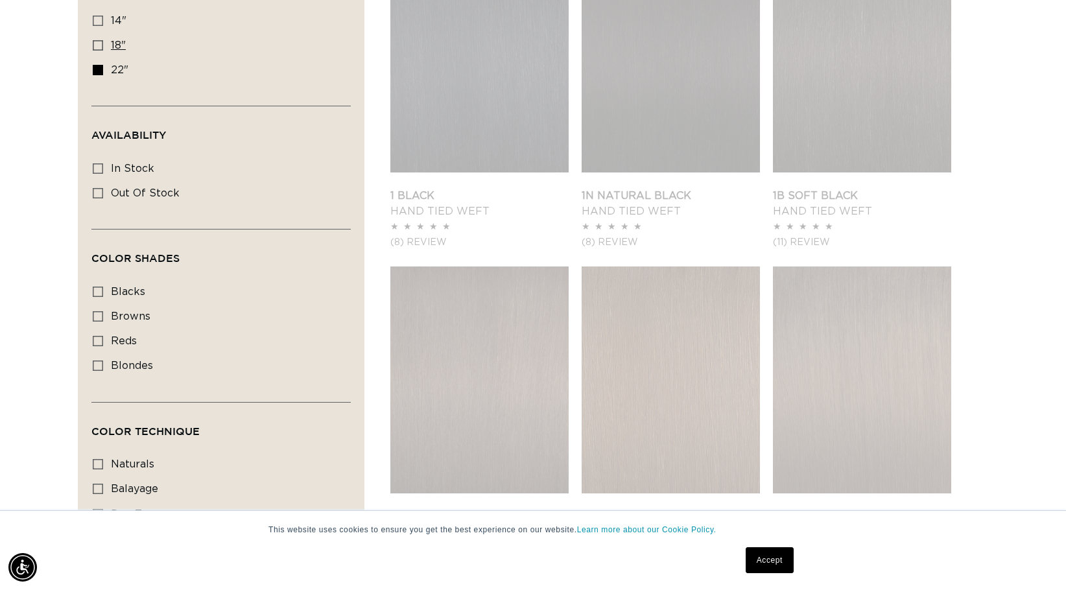
click at [111, 47] on span "18"" at bounding box center [118, 45] width 15 height 10
click at [103, 47] on input "18" 18" (35 products)" at bounding box center [98, 45] width 10 height 10
checkbox input "true"
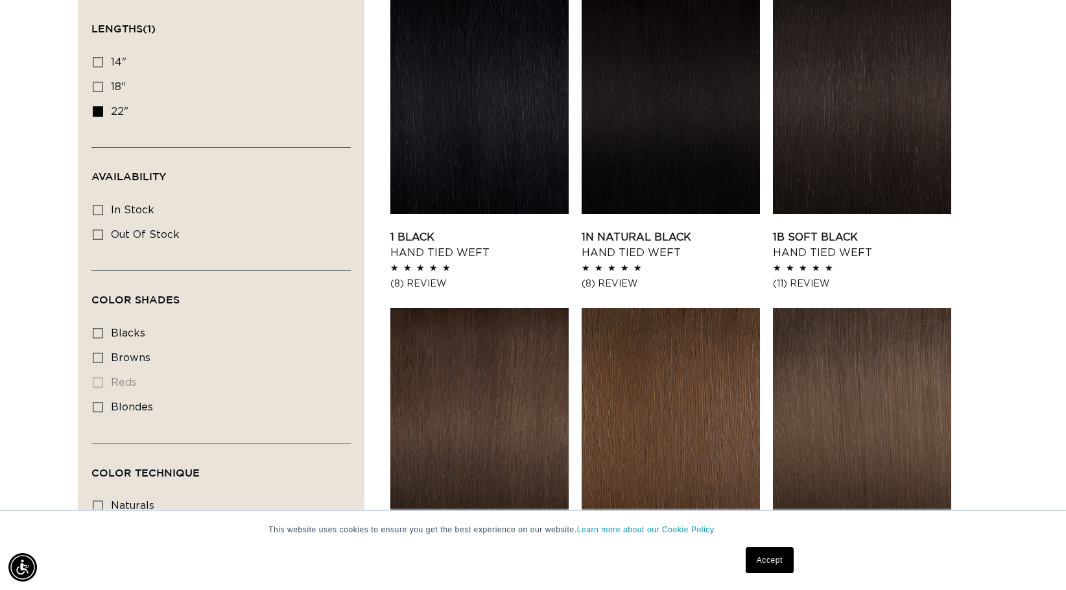
scroll to position [0, 1947]
click at [97, 85] on icon at bounding box center [98, 87] width 10 height 10
click at [97, 85] on input "18" 18" (35 products)" at bounding box center [98, 87] width 10 height 10
checkbox input "true"
click at [99, 111] on icon at bounding box center [98, 111] width 10 height 10
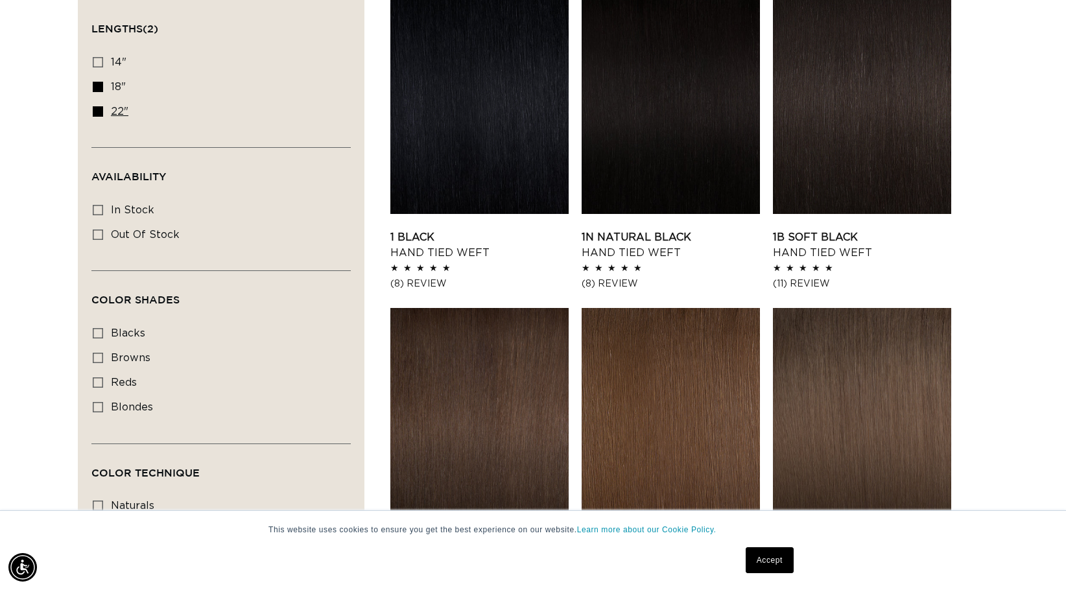
click at [99, 111] on input "22" 22" (30 products)" at bounding box center [98, 111] width 10 height 10
checkbox input "false"
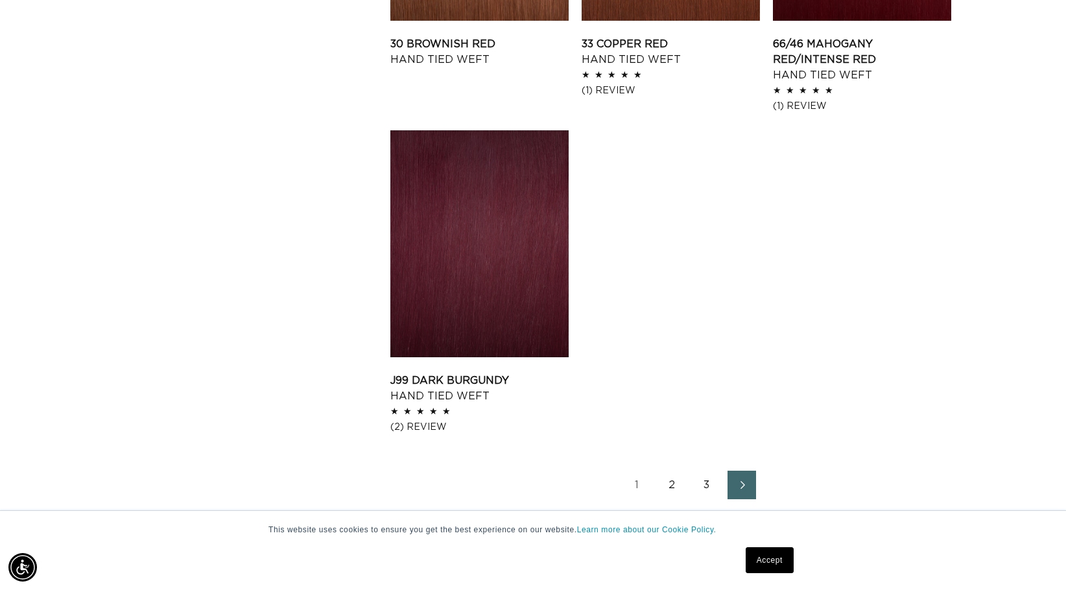
scroll to position [0, 1947]
click at [742, 489] on span "Next page" at bounding box center [742, 484] width 8 height 16
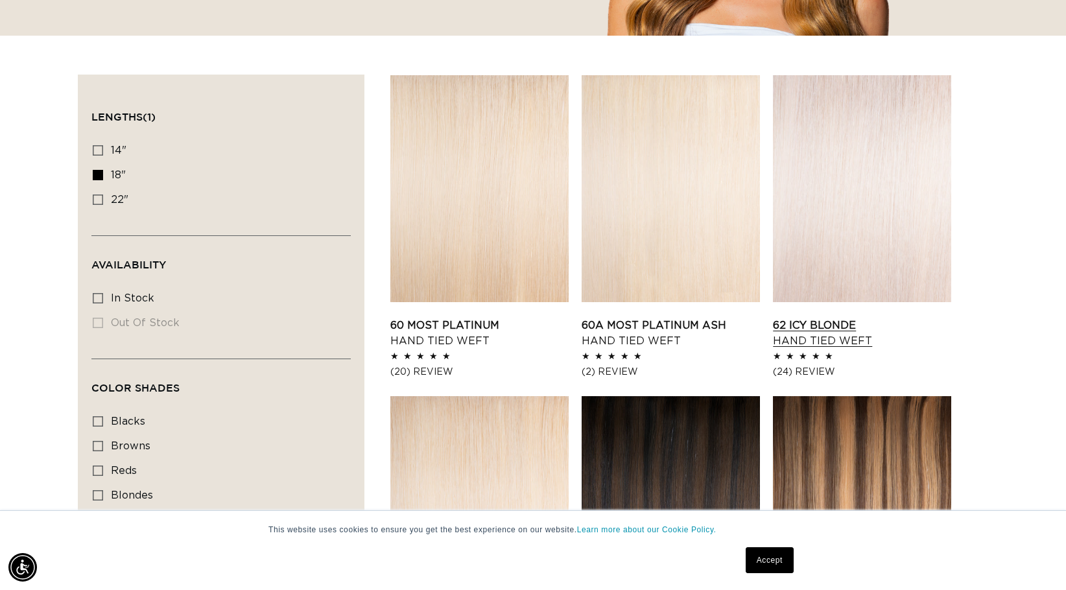
scroll to position [0, 974]
click at [853, 325] on link "62 Icy Blonde Hand Tied Weft" at bounding box center [862, 333] width 178 height 31
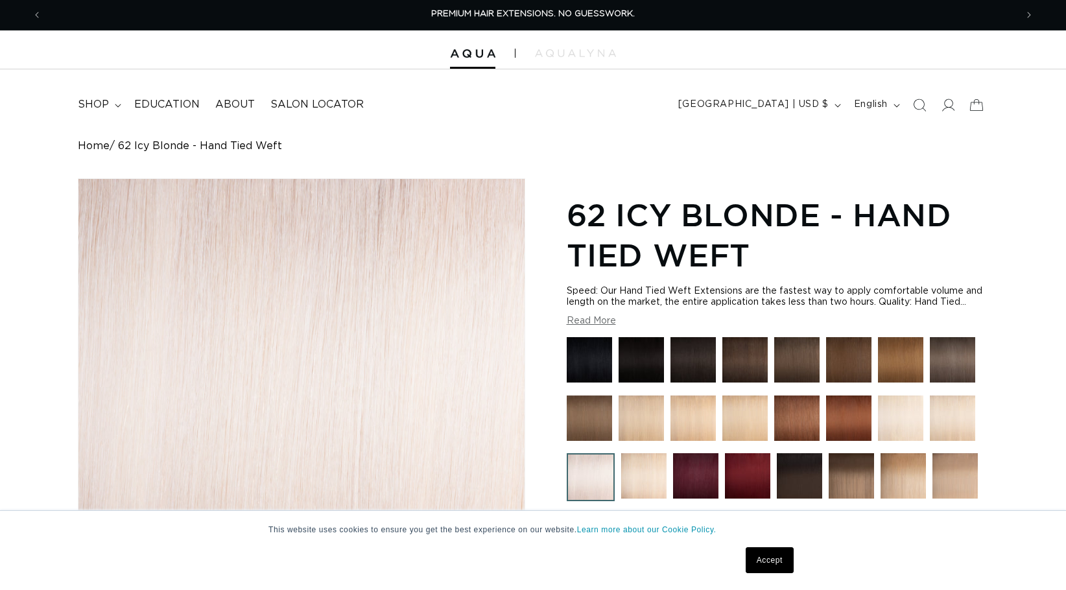
scroll to position [324, 0]
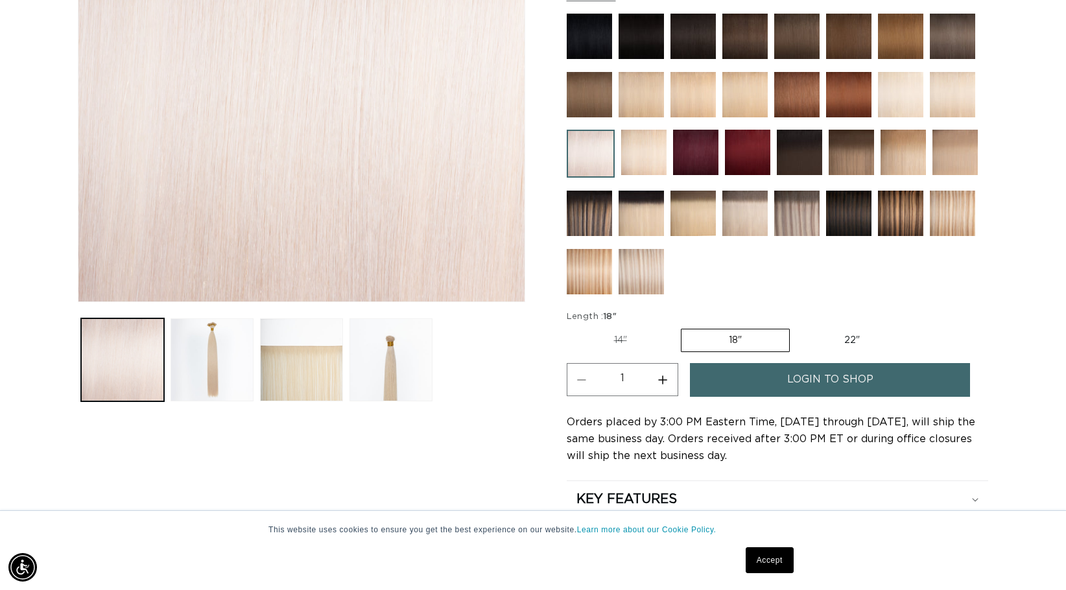
click at [812, 383] on span "login to shop" at bounding box center [830, 379] width 86 height 33
